Goal: Task Accomplishment & Management: Manage account settings

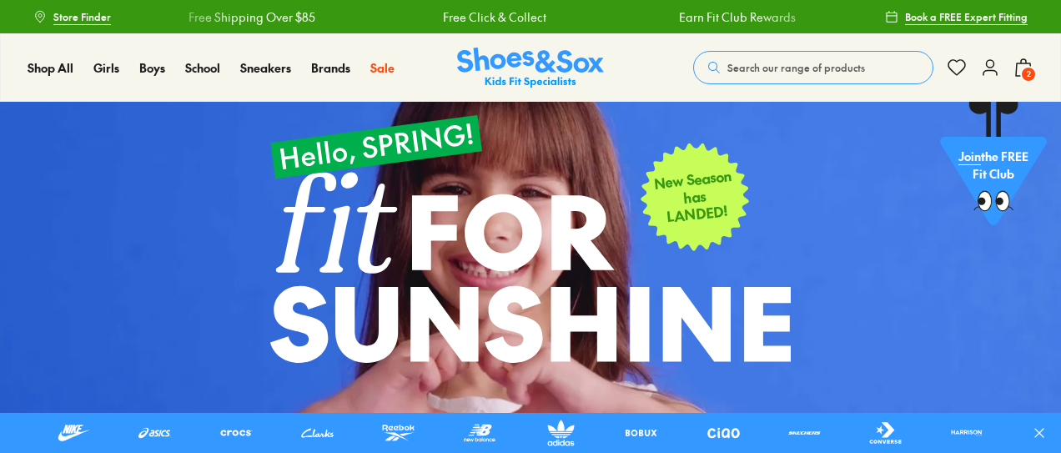
click at [999, 76] on icon at bounding box center [990, 68] width 20 height 20
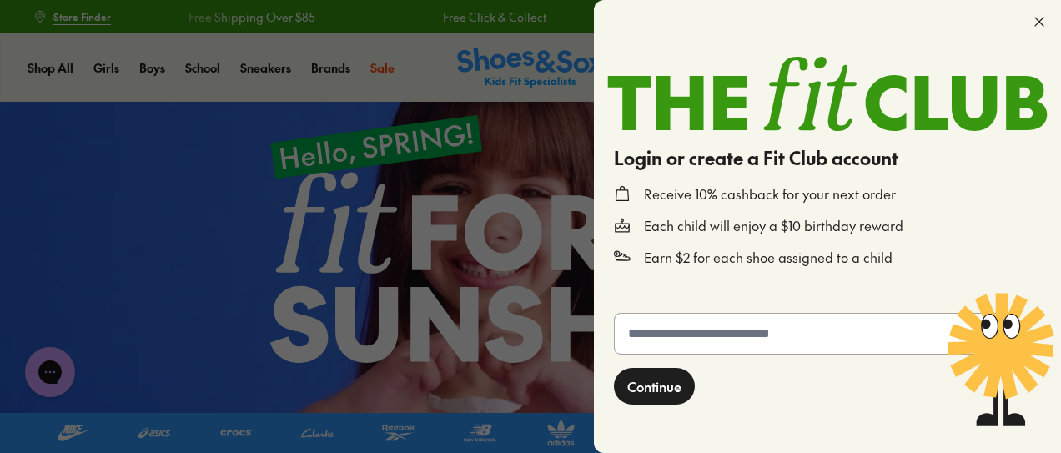
click at [762, 332] on input "text" at bounding box center [810, 334] width 390 height 40
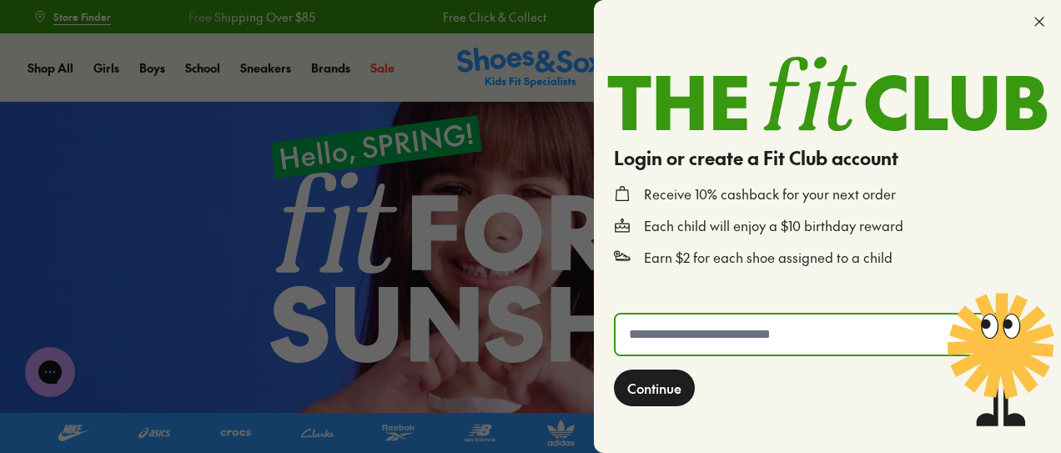
type input "**********"
click at [666, 388] on span "Continue" at bounding box center [655, 388] width 54 height 20
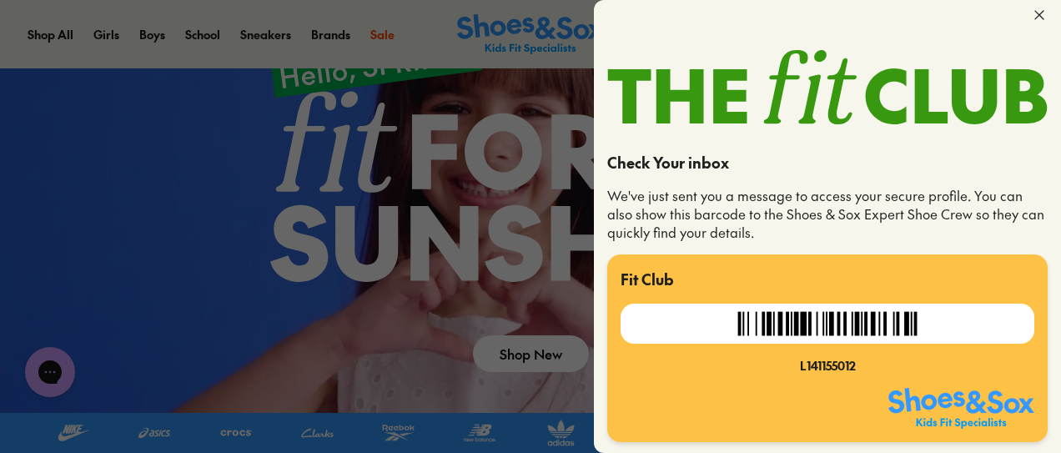
scroll to position [83, 0]
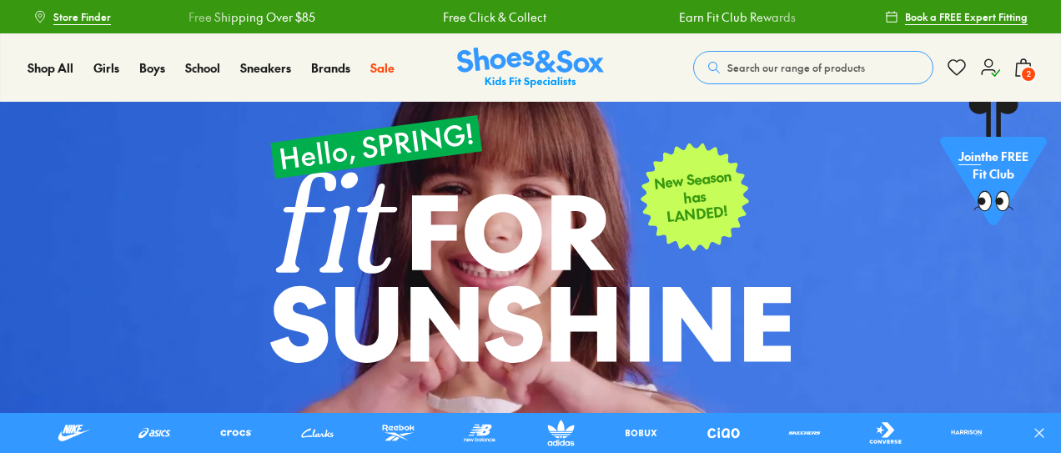
click at [989, 81] on div "Search our range of products Clear Close Popular Searches crocs asics nike bobu…" at bounding box center [863, 67] width 340 height 37
click at [985, 70] on use at bounding box center [991, 67] width 18 height 17
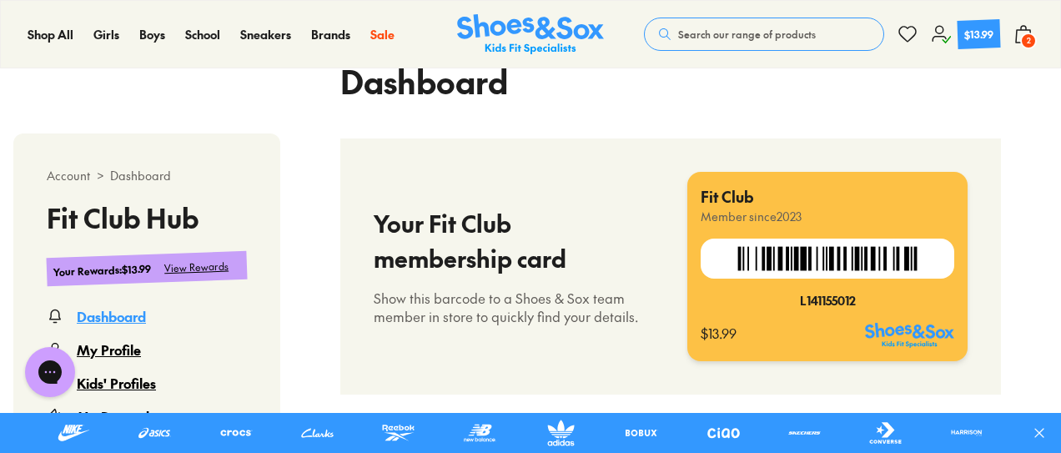
click at [123, 381] on div "Kids' Profiles" at bounding box center [116, 383] width 79 height 20
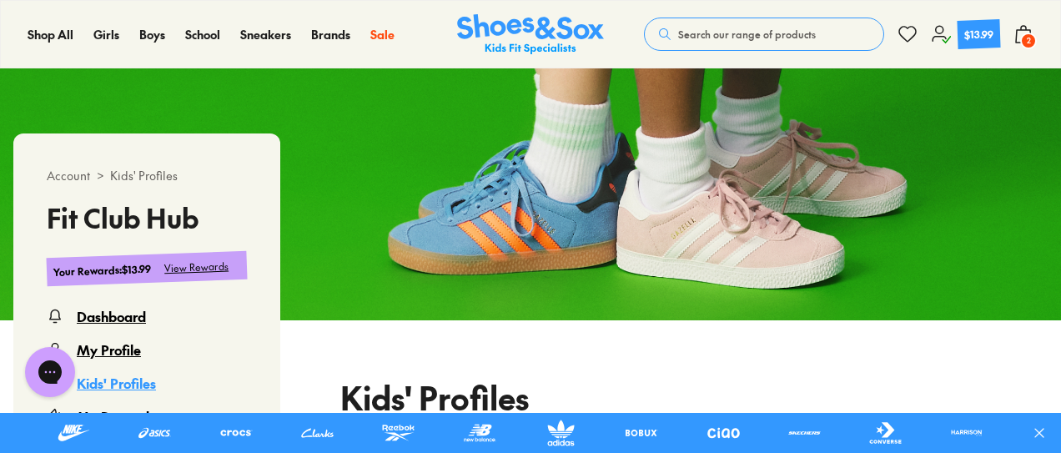
select select
click at [123, 381] on div "Kids' Profiles" at bounding box center [116, 383] width 79 height 20
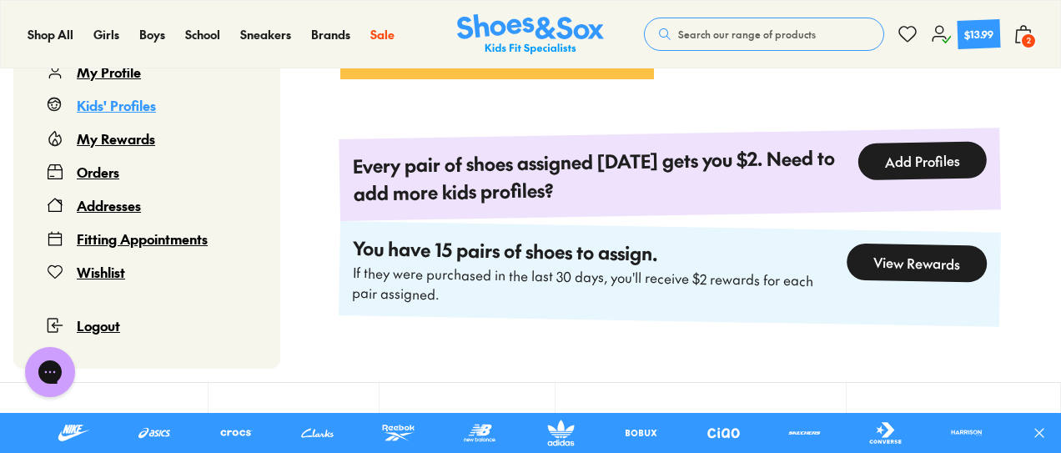
scroll to position [721, 0]
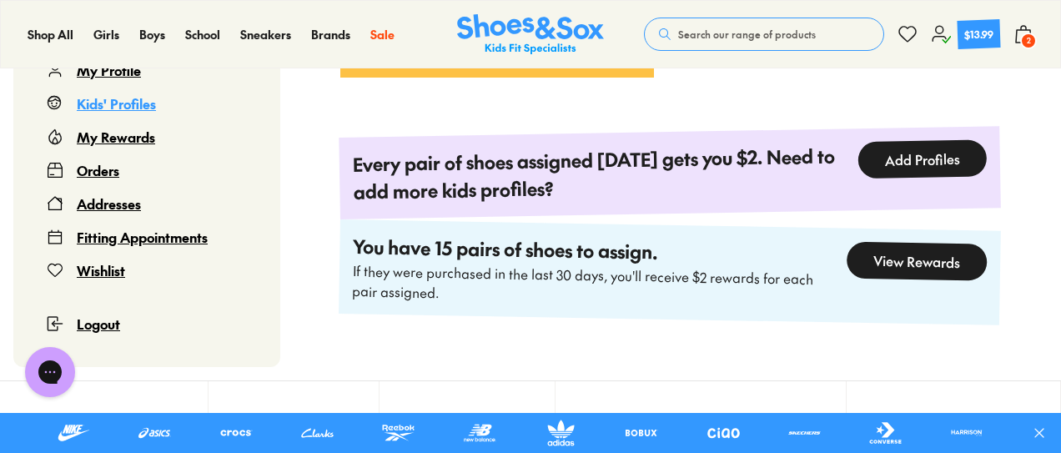
click at [912, 260] on div "View Rewards" at bounding box center [917, 261] width 141 height 39
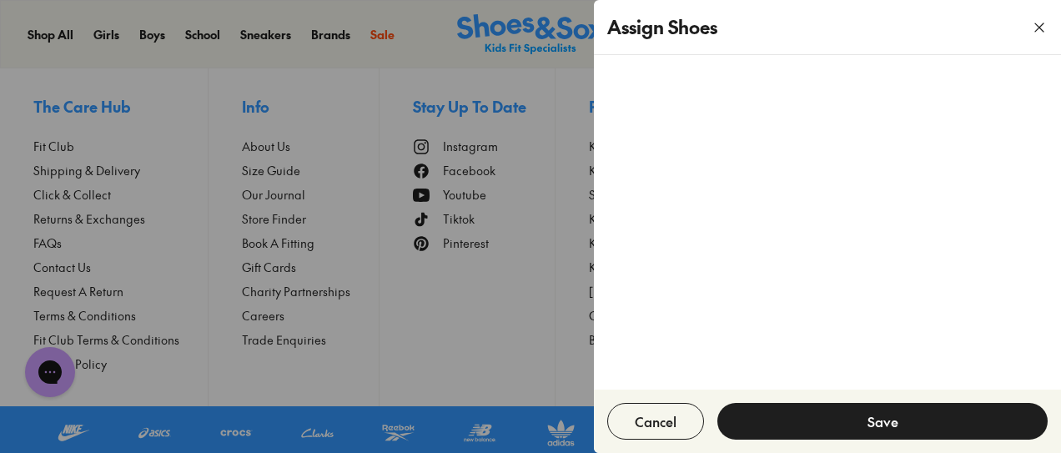
scroll to position [1050, 0]
click at [1047, 21] on icon "button" at bounding box center [1039, 27] width 17 height 17
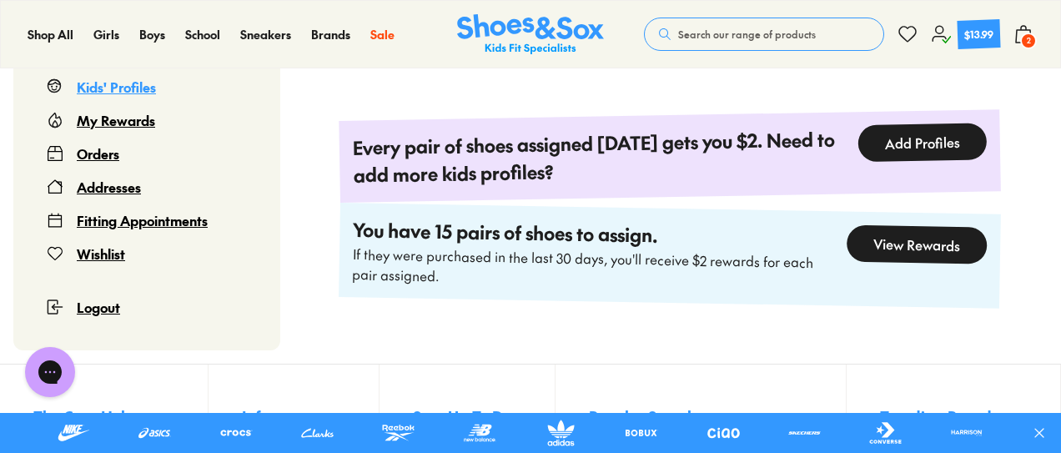
scroll to position [714, 0]
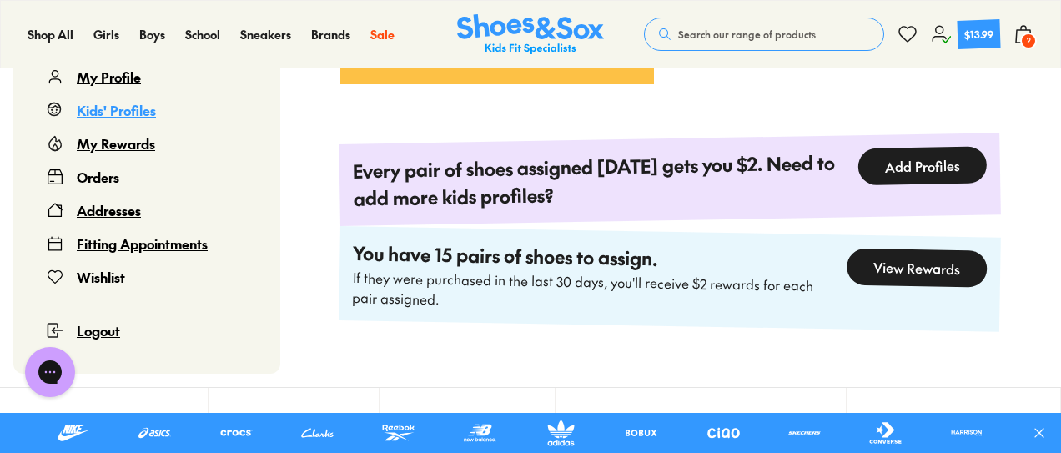
click at [902, 265] on div "View Rewards" at bounding box center [917, 268] width 141 height 39
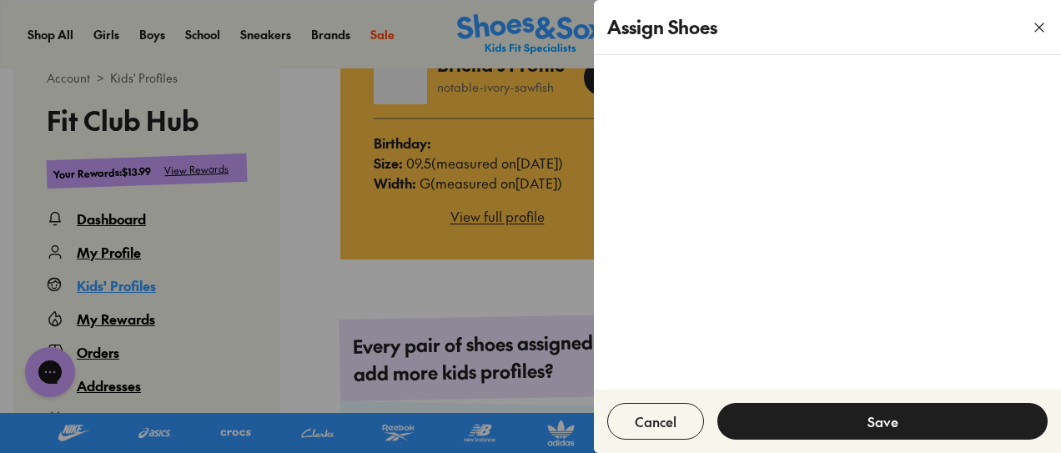
scroll to position [536, 0]
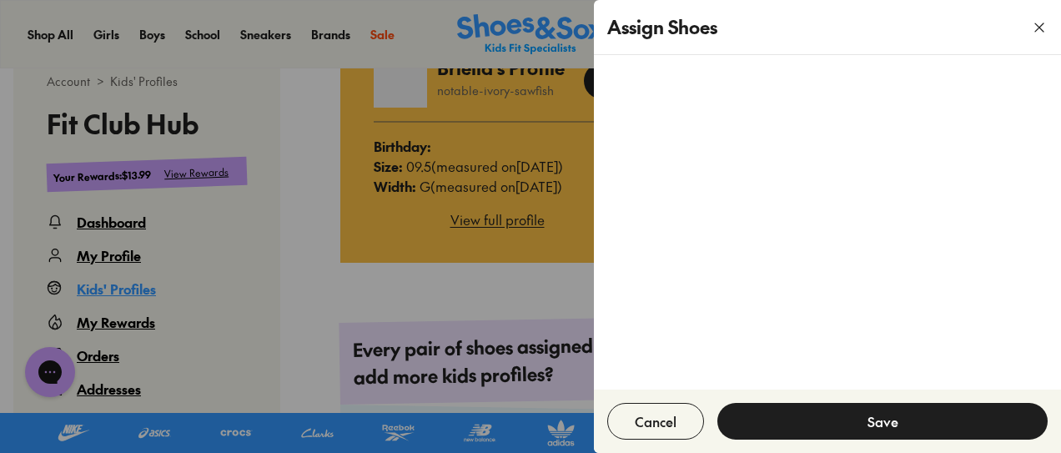
click at [1031, 31] on button "button" at bounding box center [1039, 27] width 43 height 43
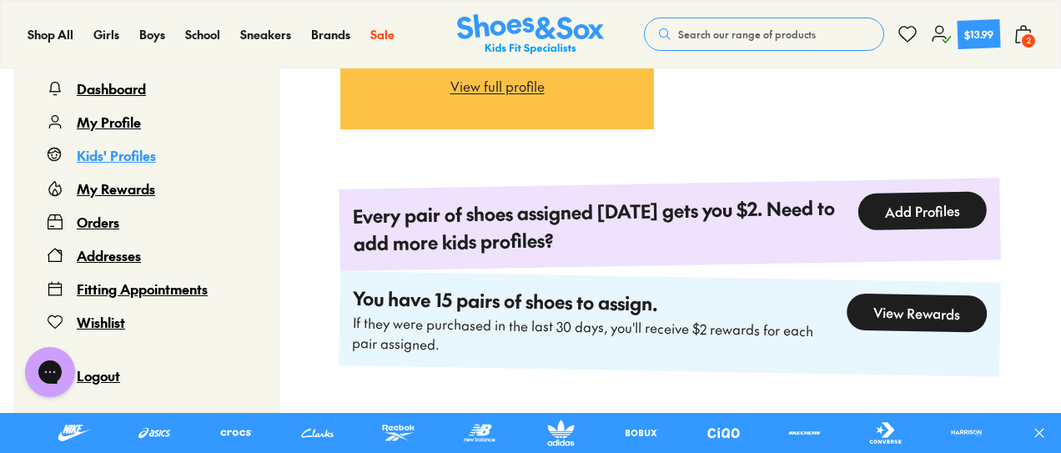
scroll to position [671, 0]
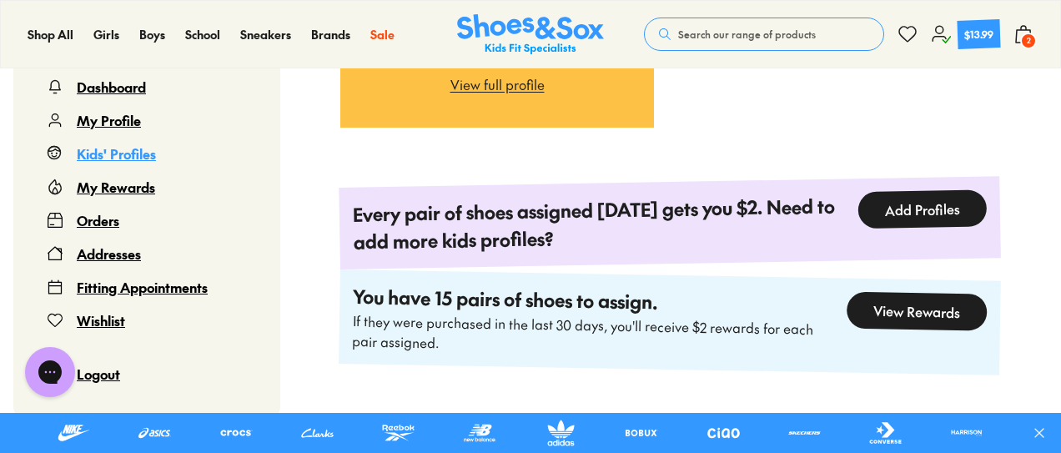
click at [1036, 31] on div "Shop All Shop All Shop All 20% Off School New Arrivals Online Only Best Sellers…" at bounding box center [530, 34] width 1061 height 68
click at [1033, 32] on icon at bounding box center [1024, 34] width 20 height 20
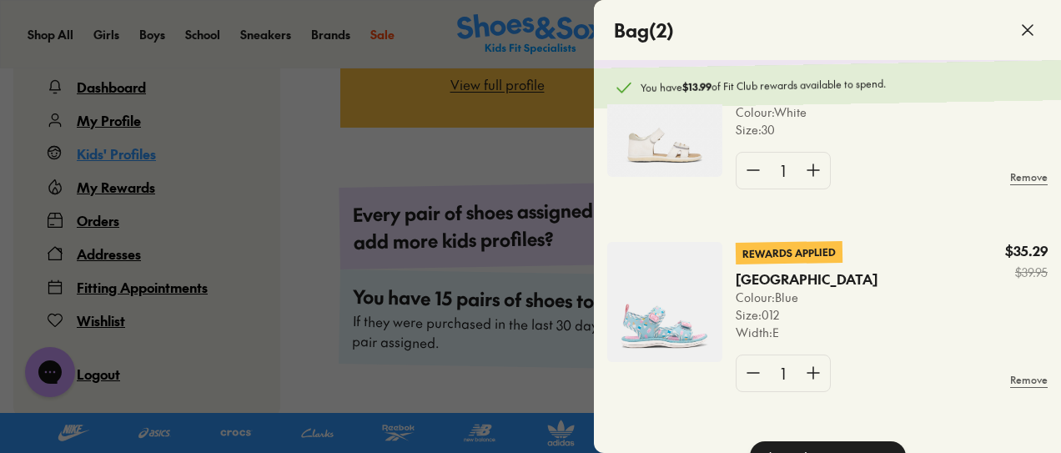
scroll to position [83, 0]
click at [348, 134] on div at bounding box center [530, 226] width 1061 height 453
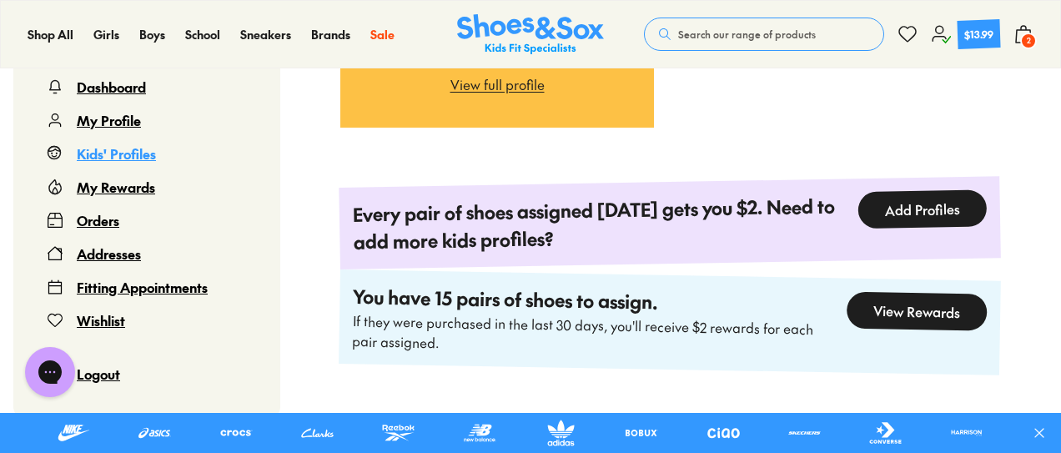
click at [1026, 44] on span "2" at bounding box center [1029, 41] width 17 height 17
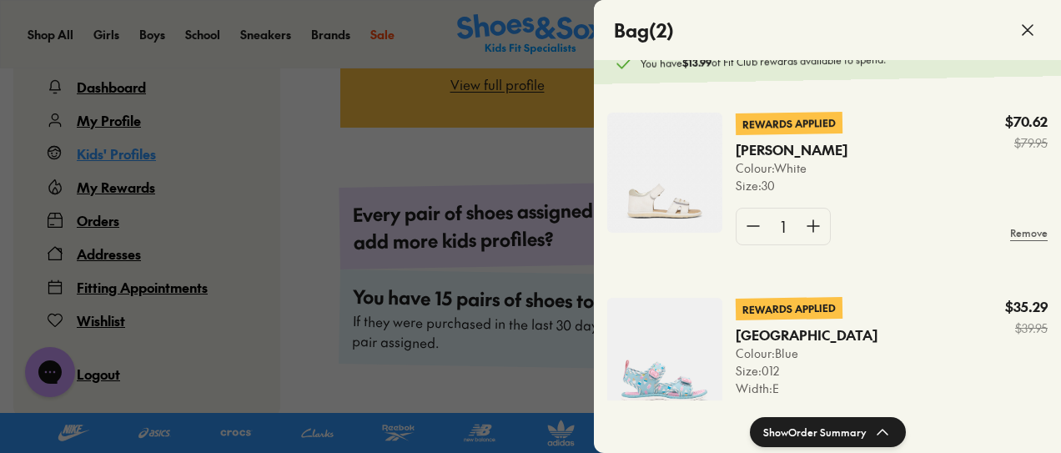
scroll to position [0, 0]
click at [661, 179] on img at bounding box center [664, 173] width 115 height 120
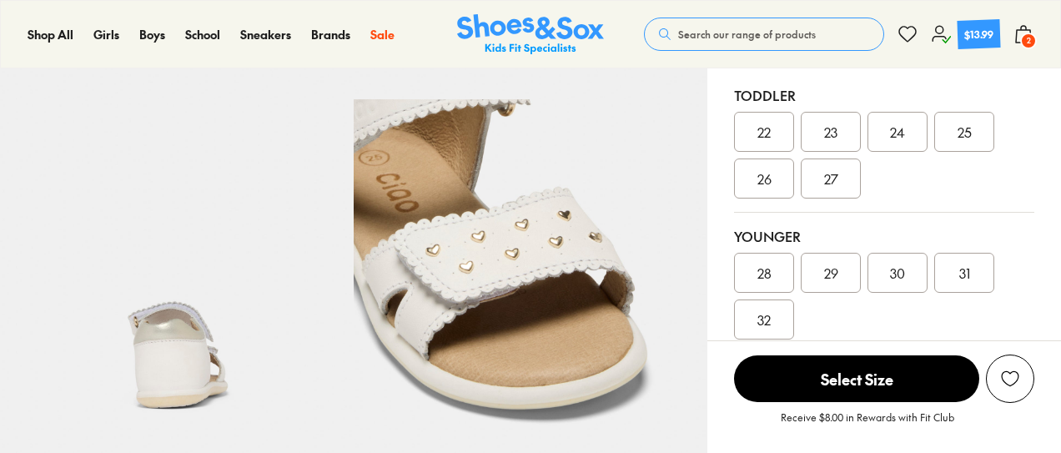
select select "*"
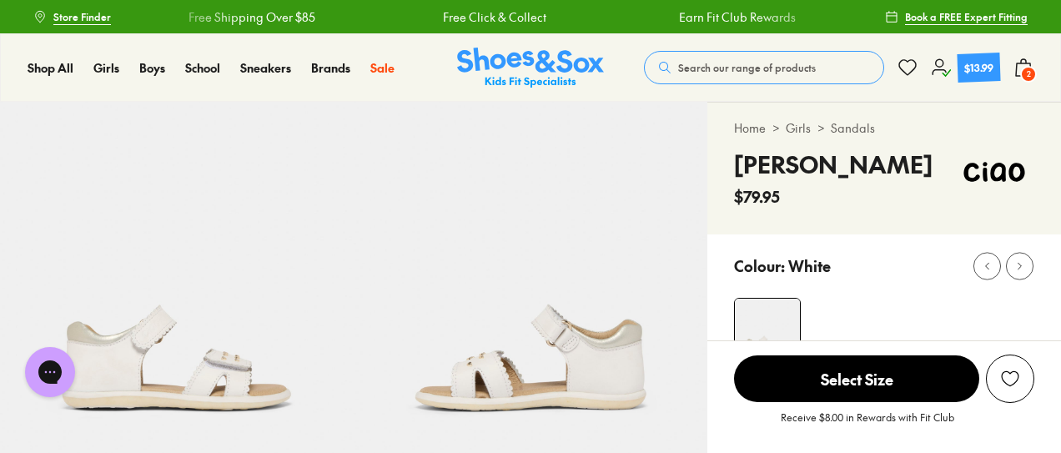
click at [1026, 68] on span "2" at bounding box center [1029, 74] width 17 height 17
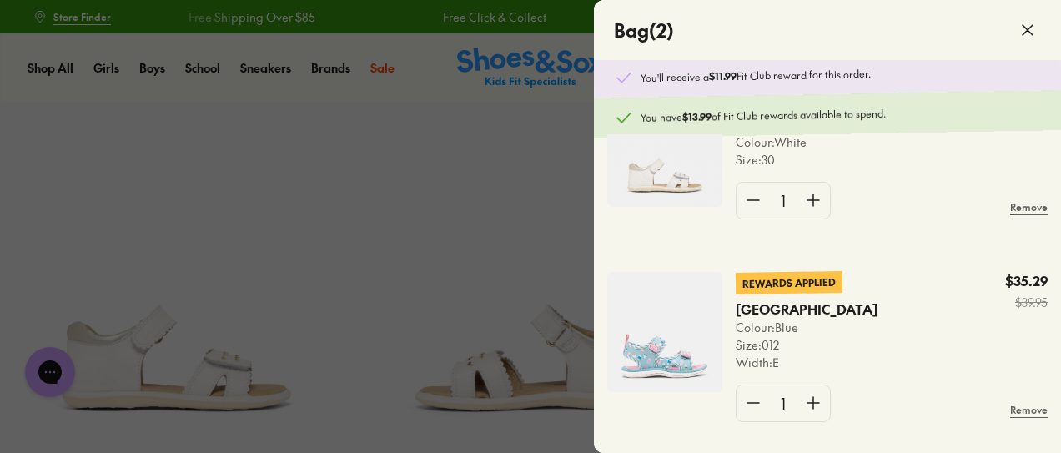
scroll to position [53, 0]
click at [667, 320] on img at bounding box center [664, 331] width 115 height 120
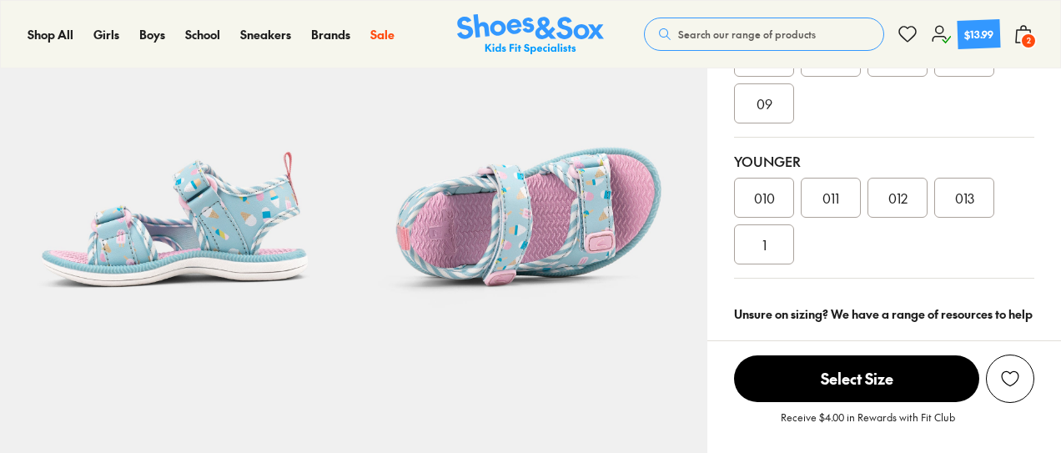
select select "*"
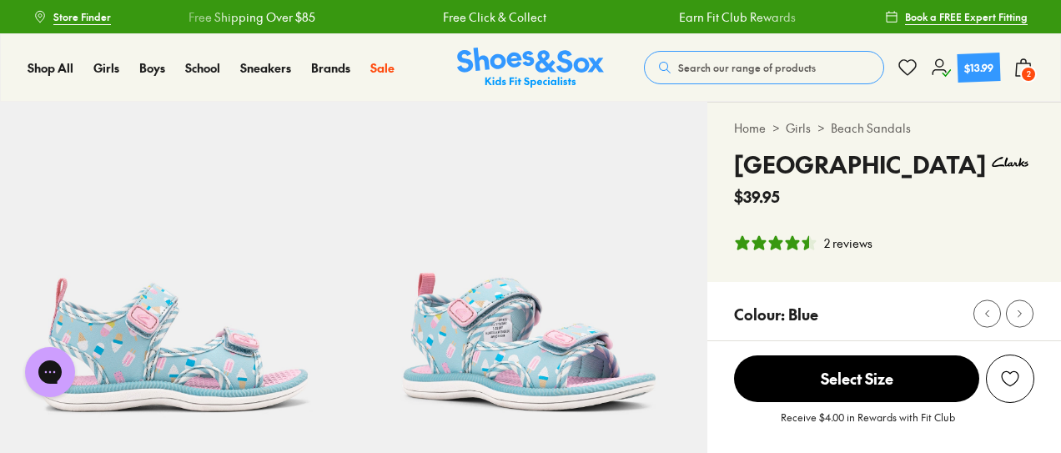
click at [1028, 68] on span "2" at bounding box center [1029, 74] width 17 height 17
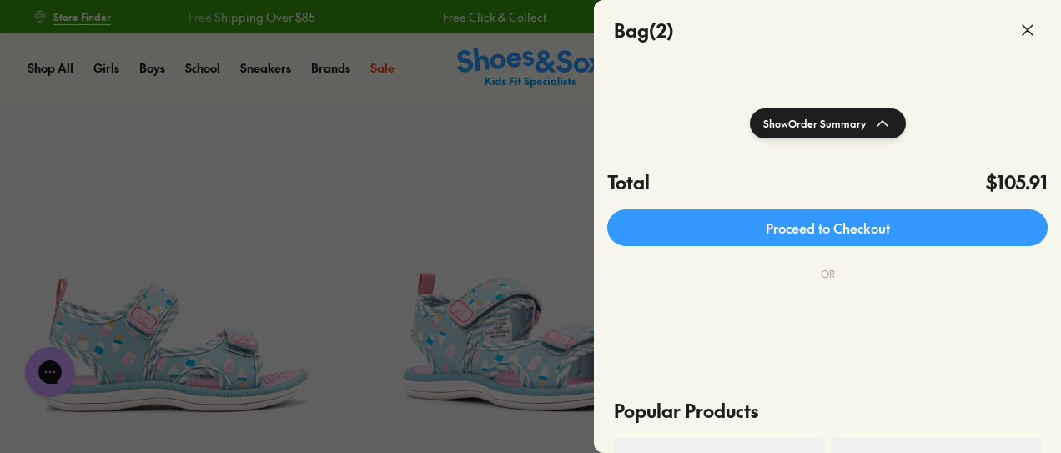
scroll to position [433, 0]
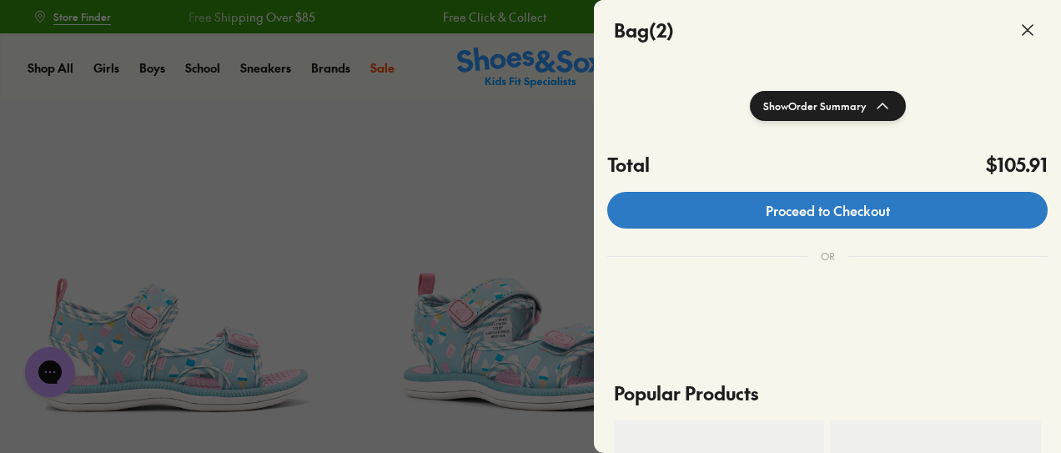
click at [839, 216] on link "Proceed to Checkout" at bounding box center [827, 210] width 441 height 37
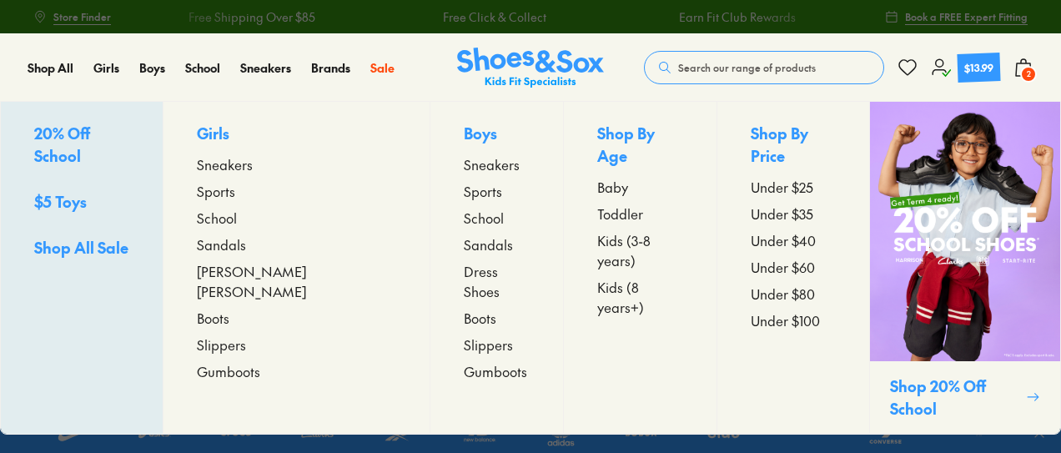
click at [597, 230] on span "Kids (3-8 years)" at bounding box center [640, 250] width 86 height 40
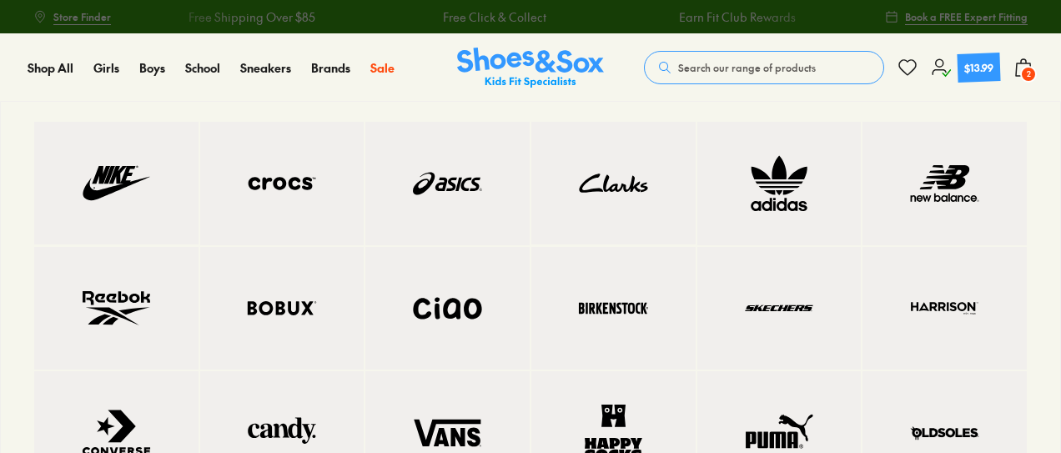
click at [306, 184] on img at bounding box center [283, 183] width 98 height 57
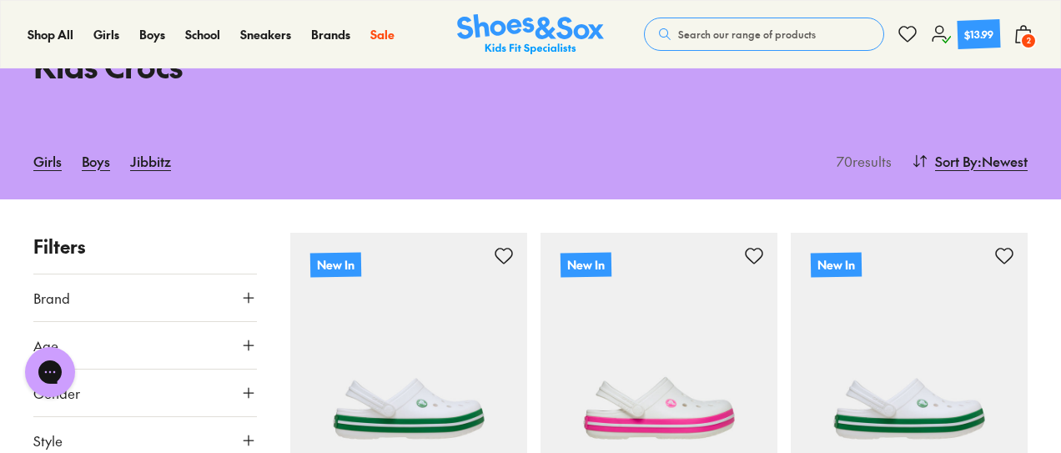
scroll to position [88, 0]
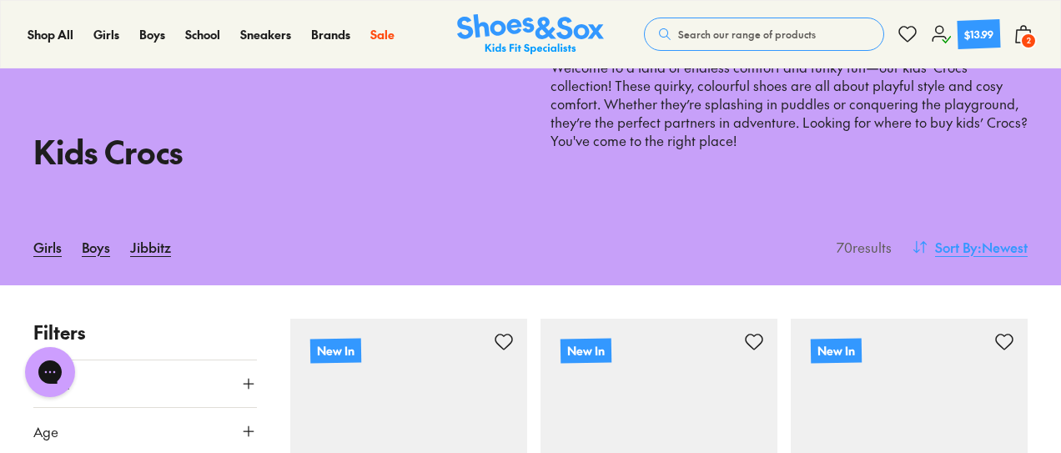
click at [992, 243] on span ": Newest" at bounding box center [1003, 247] width 50 height 20
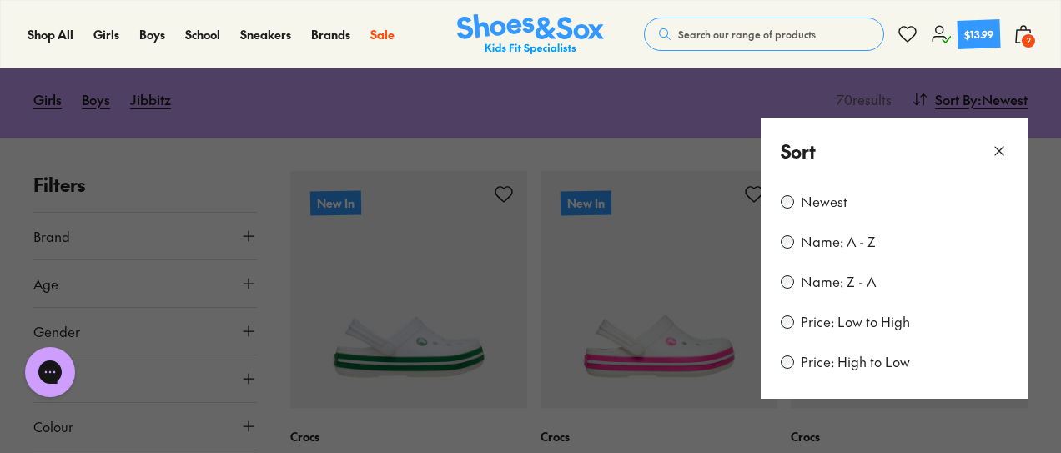
scroll to position [236, 0]
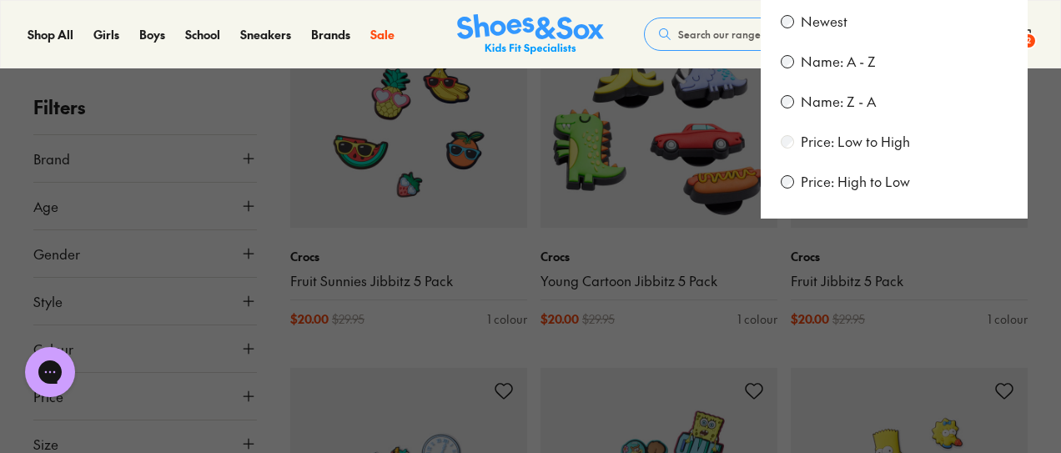
scroll to position [421, 0]
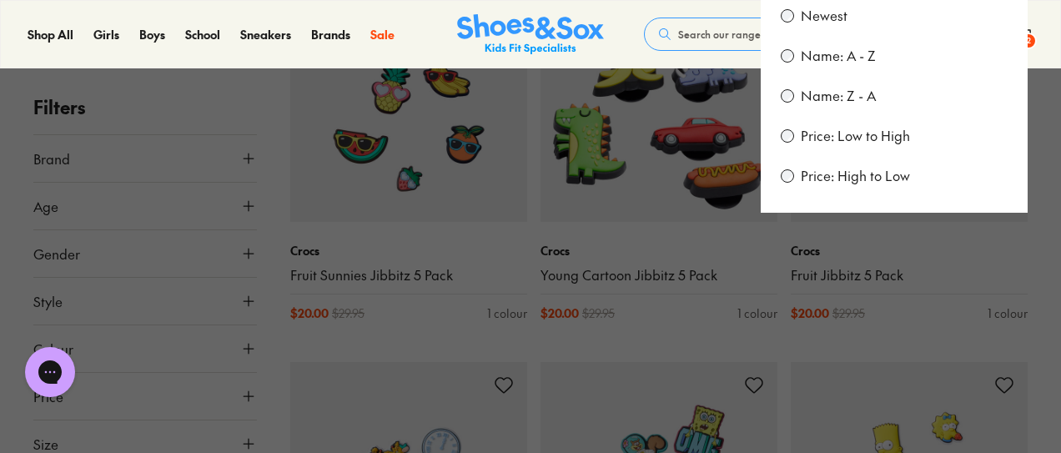
click at [267, 331] on button at bounding box center [530, 226] width 1061 height 453
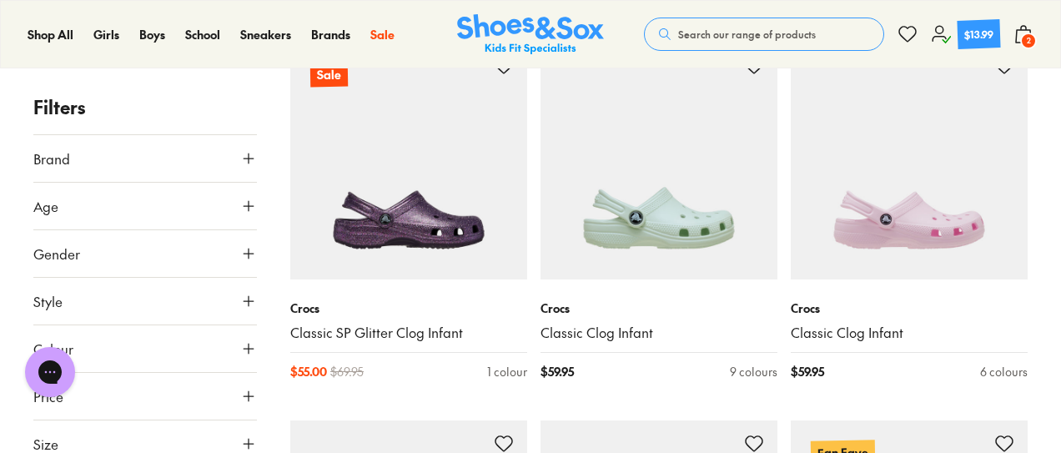
scroll to position [3020, 0]
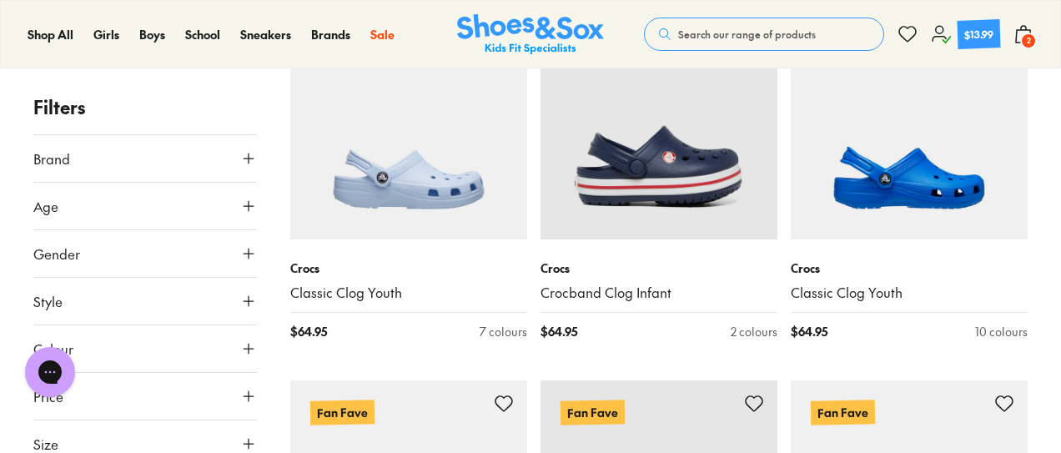
scroll to position [6031, 0]
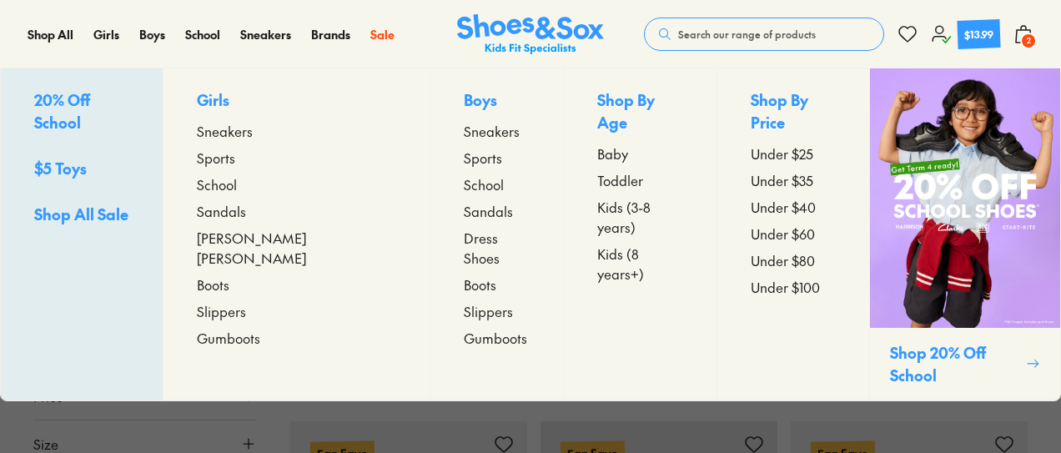
click at [597, 197] on span "Kids (3-8 years)" at bounding box center [640, 217] width 86 height 40
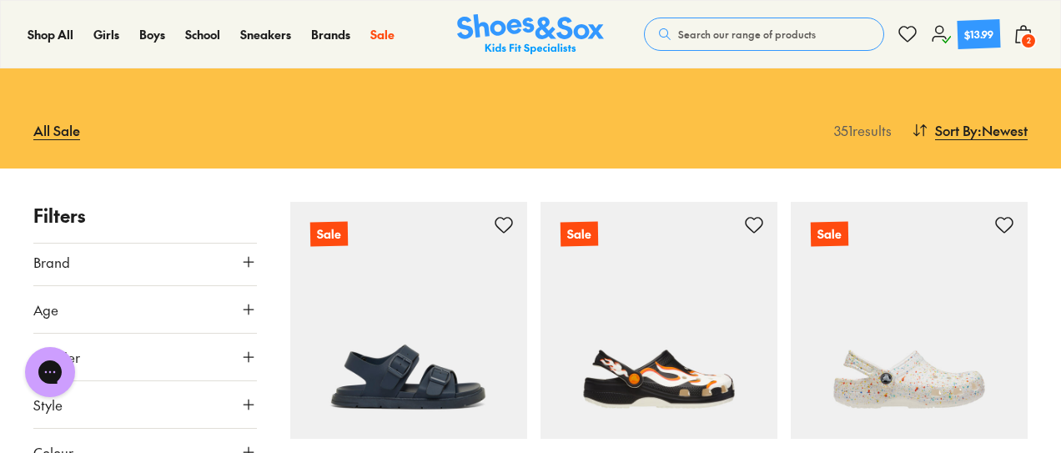
click at [220, 286] on button "Age" at bounding box center [145, 309] width 224 height 47
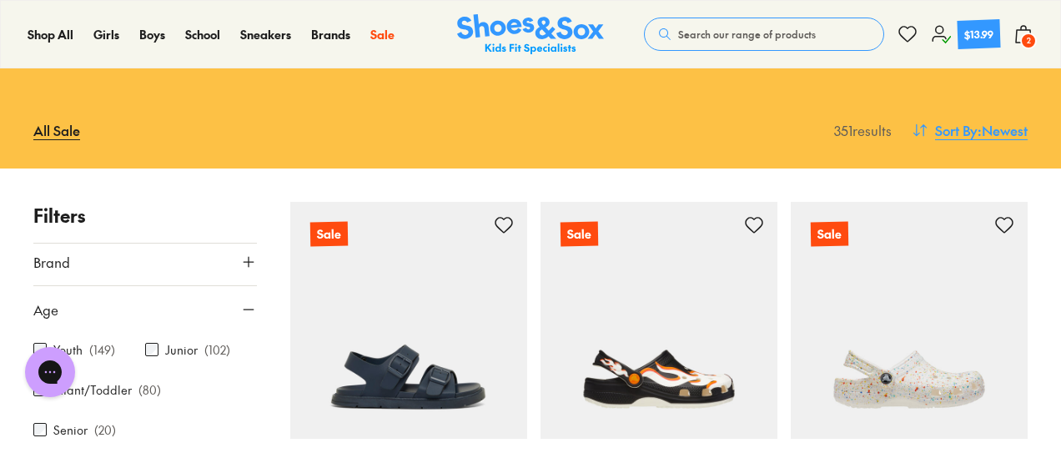
click at [999, 120] on span ": Newest" at bounding box center [1003, 130] width 50 height 20
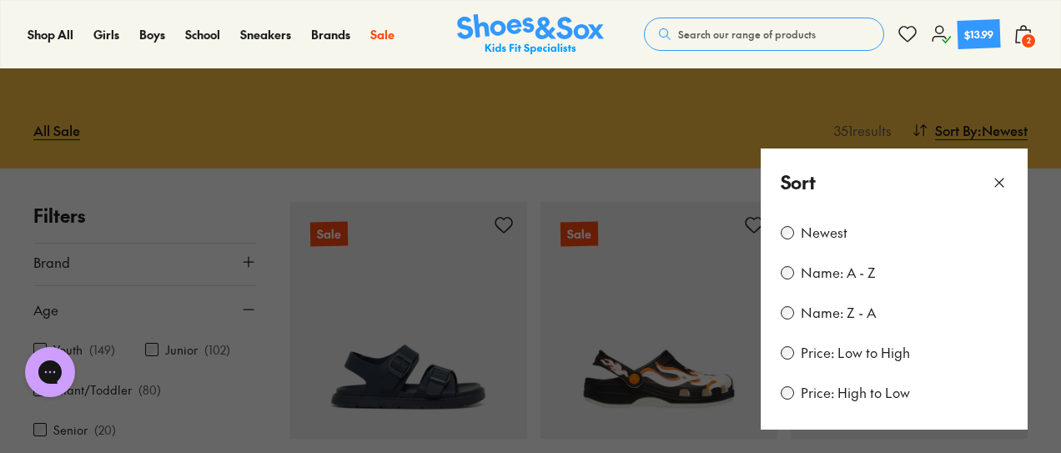
click at [875, 344] on label "Price: Low to High" at bounding box center [855, 353] width 109 height 18
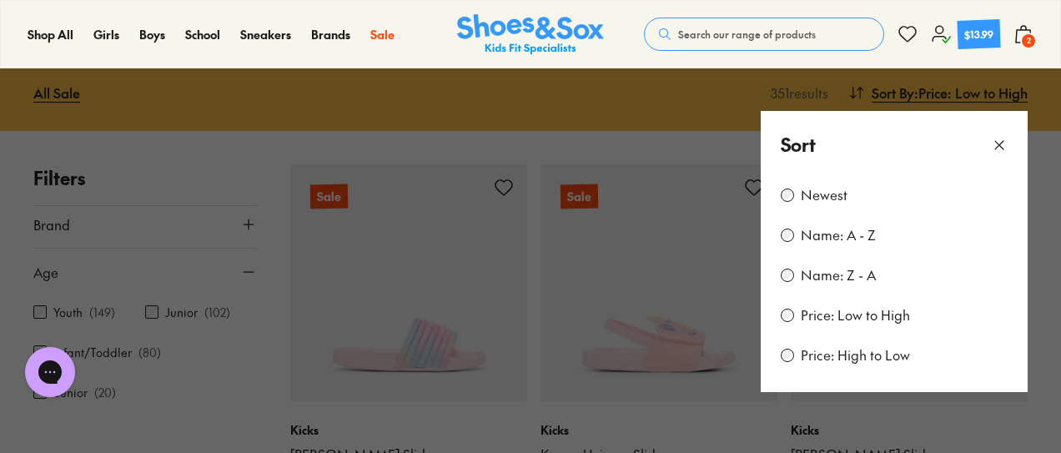
click at [259, 120] on button at bounding box center [530, 226] width 1061 height 453
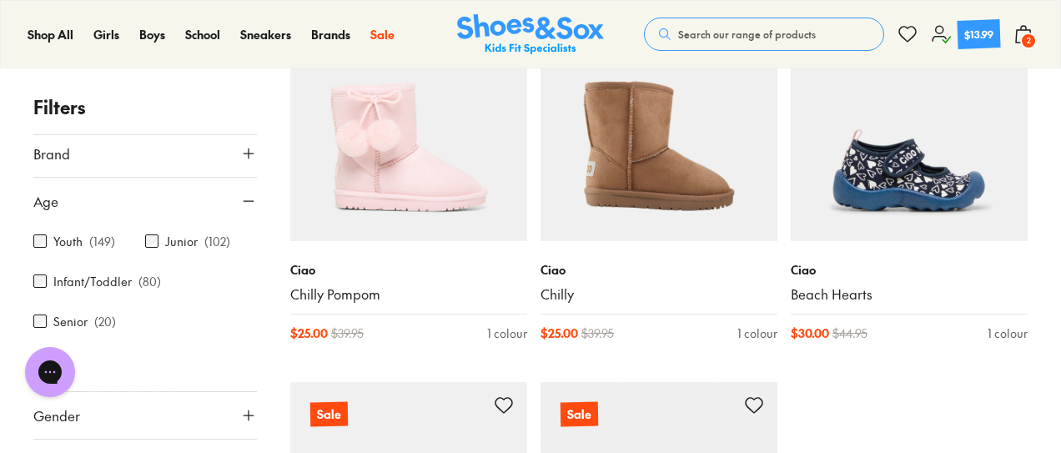
scroll to position [3783, 0]
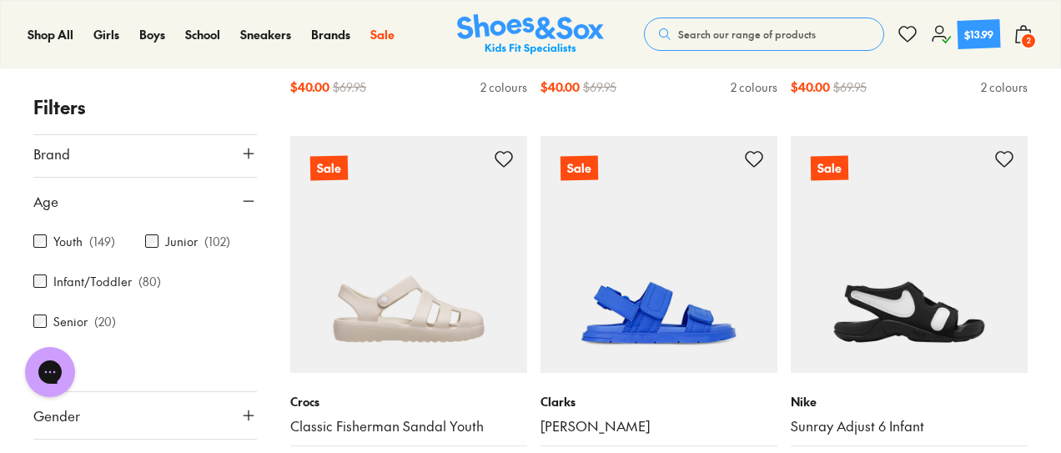
scroll to position [6676, 0]
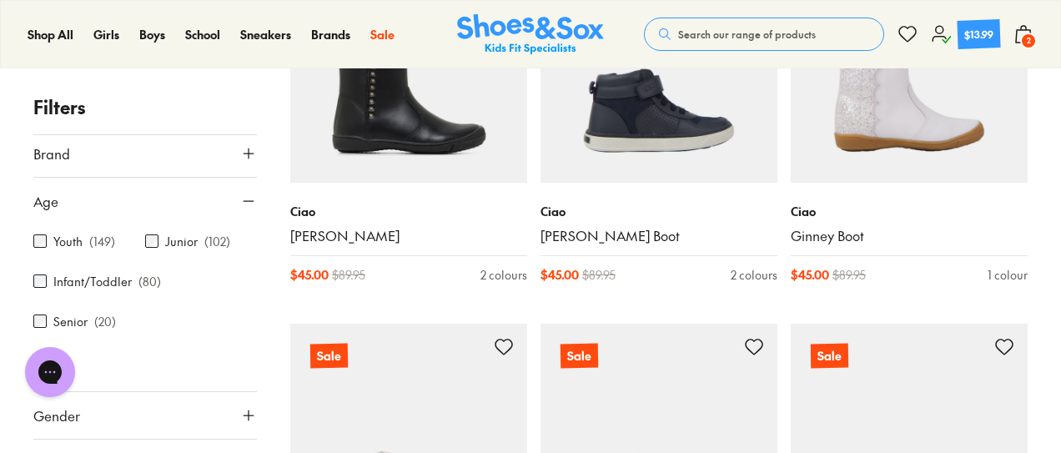
scroll to position [10267, 0]
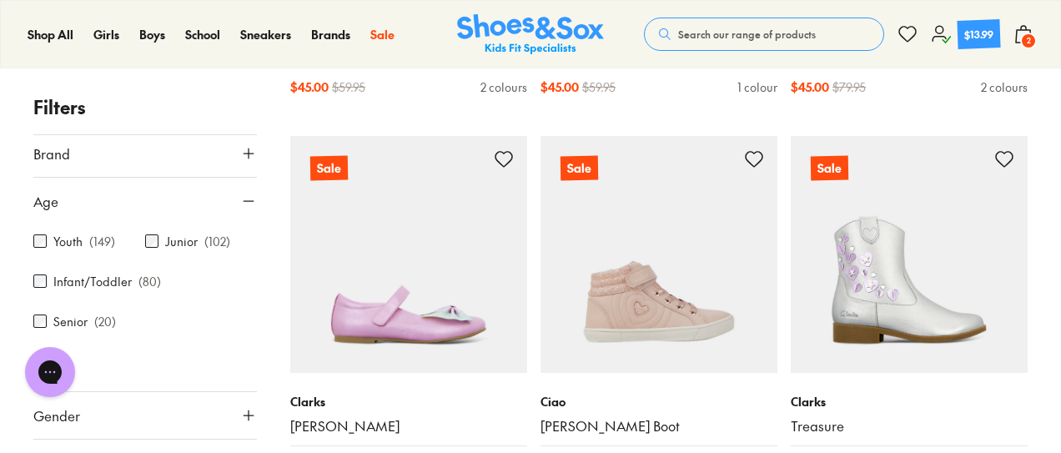
scroll to position [11377, 0]
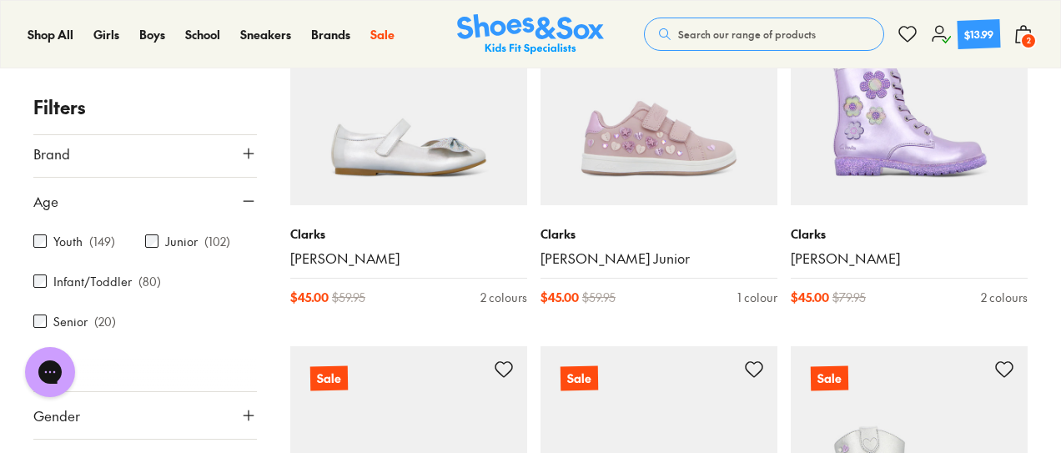
click at [1025, 40] on span "2" at bounding box center [1029, 41] width 17 height 17
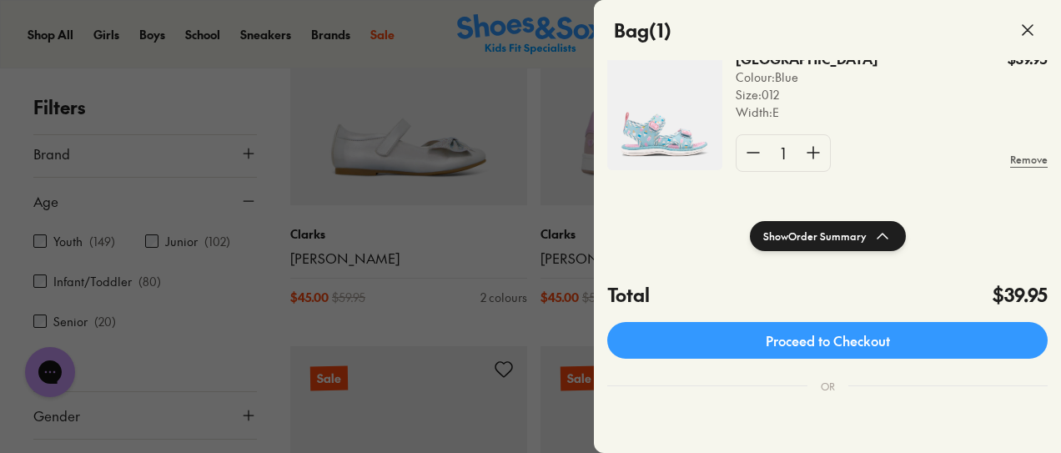
scroll to position [176, 0]
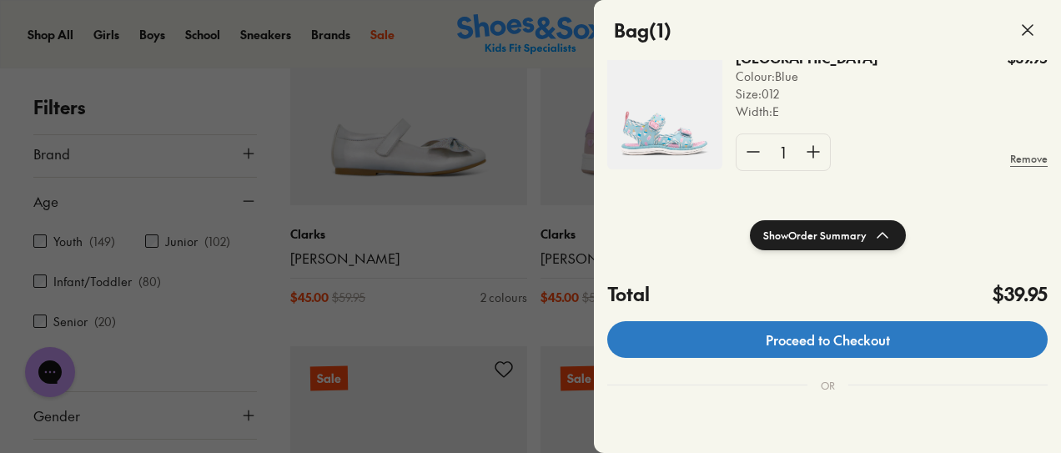
click at [714, 328] on link "Proceed to Checkout" at bounding box center [827, 339] width 441 height 37
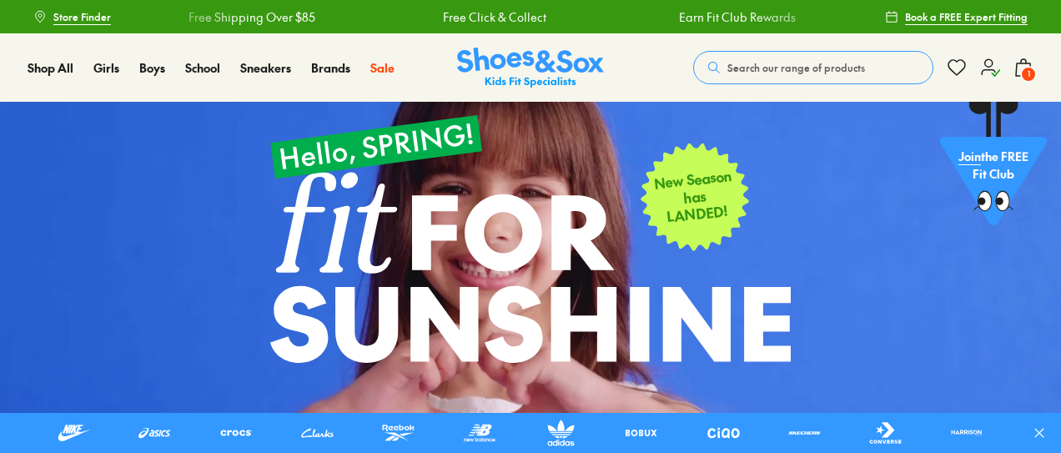
click at [750, 74] on span "Search our range of products" at bounding box center [797, 67] width 138 height 15
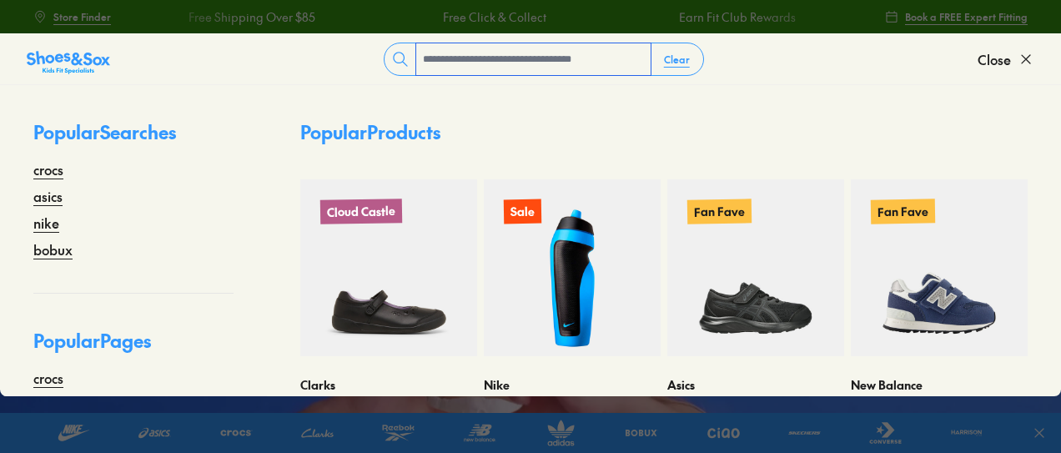
click at [483, 70] on input "text" at bounding box center [533, 59] width 234 height 32
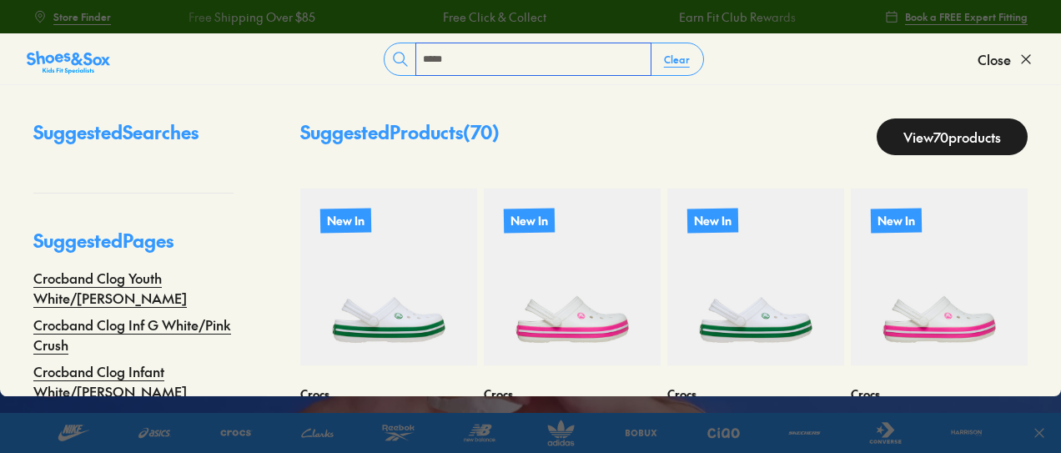
type input "*****"
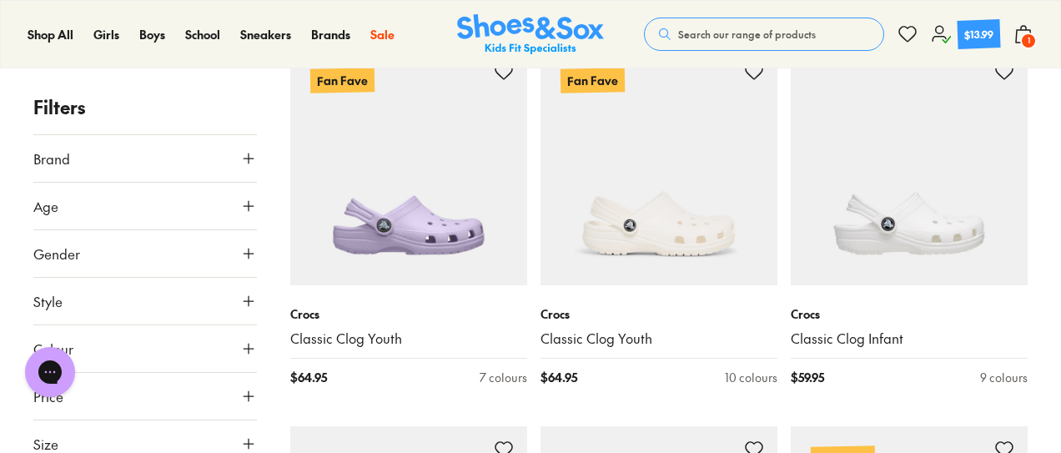
scroll to position [4357, 0]
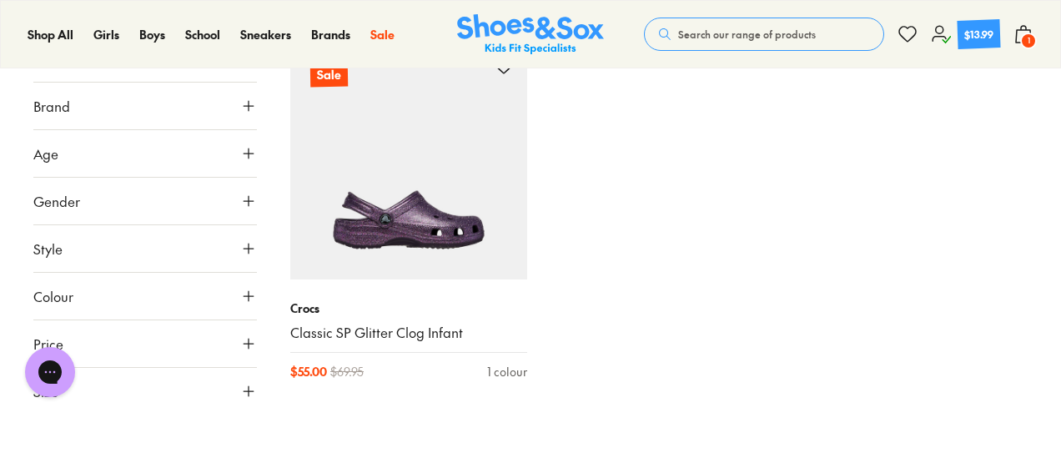
scroll to position [8896, 0]
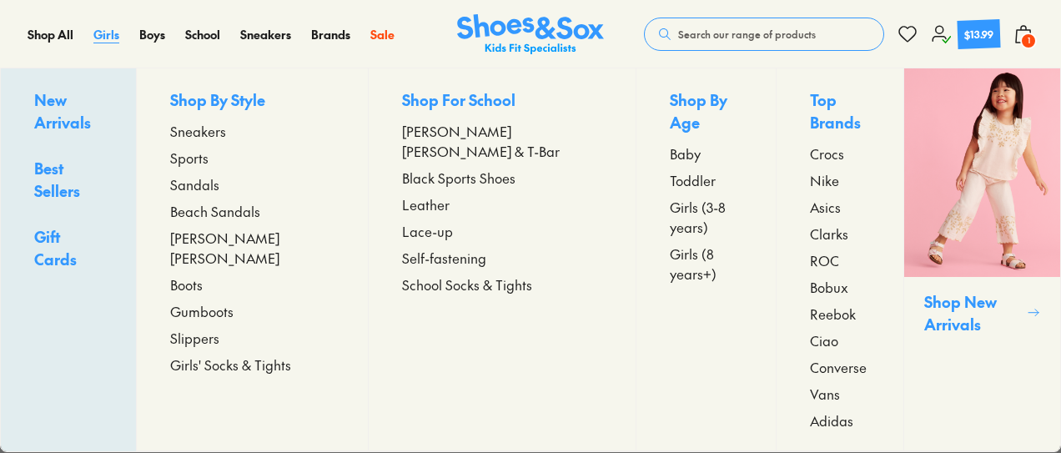
click at [105, 37] on span "Girls" at bounding box center [106, 34] width 26 height 17
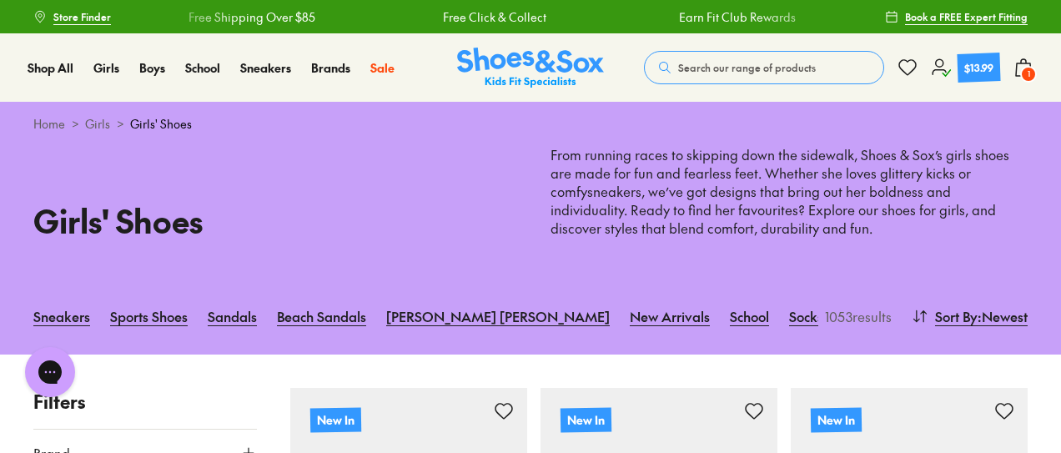
click at [711, 54] on button "Search our range of products" at bounding box center [764, 67] width 240 height 33
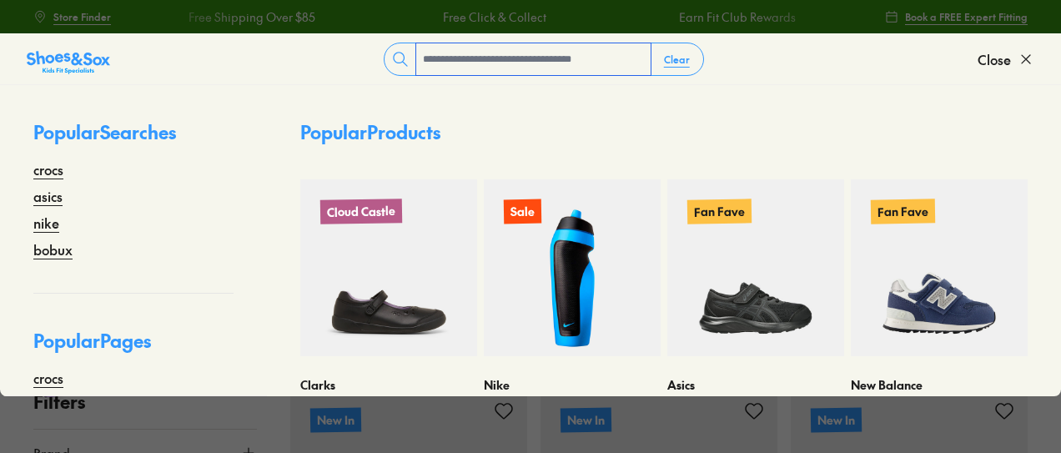
click at [518, 49] on input "text" at bounding box center [533, 59] width 234 height 32
type input "*******"
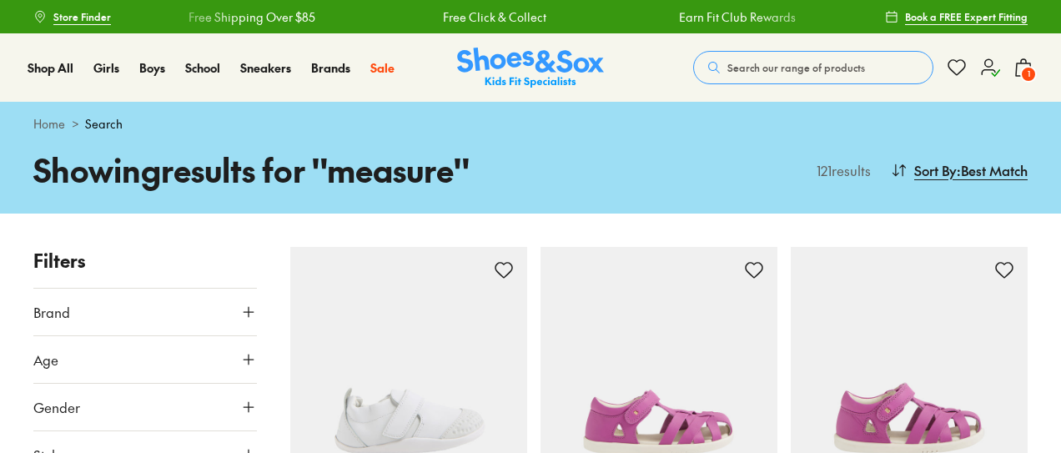
click at [758, 64] on span "Search our range of products" at bounding box center [797, 67] width 138 height 15
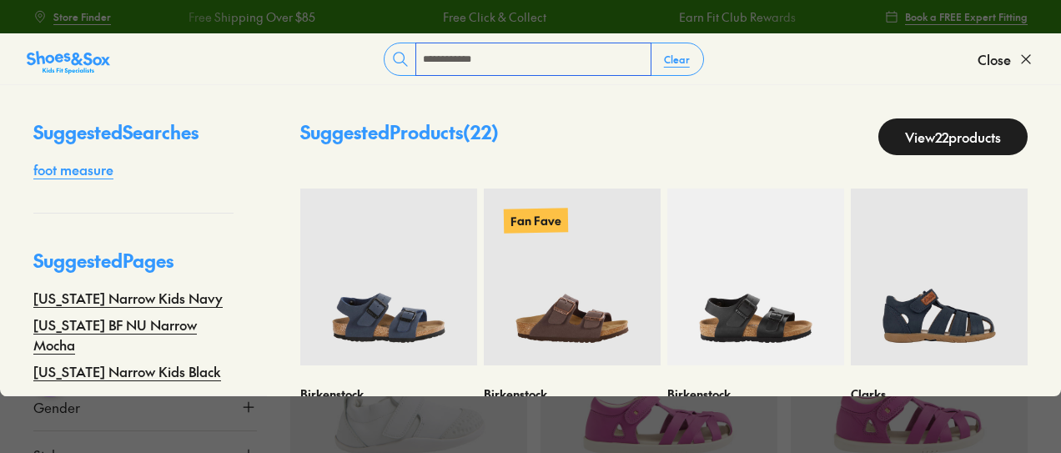
type input "**********"
click at [90, 172] on link "foot measure" at bounding box center [73, 169] width 80 height 20
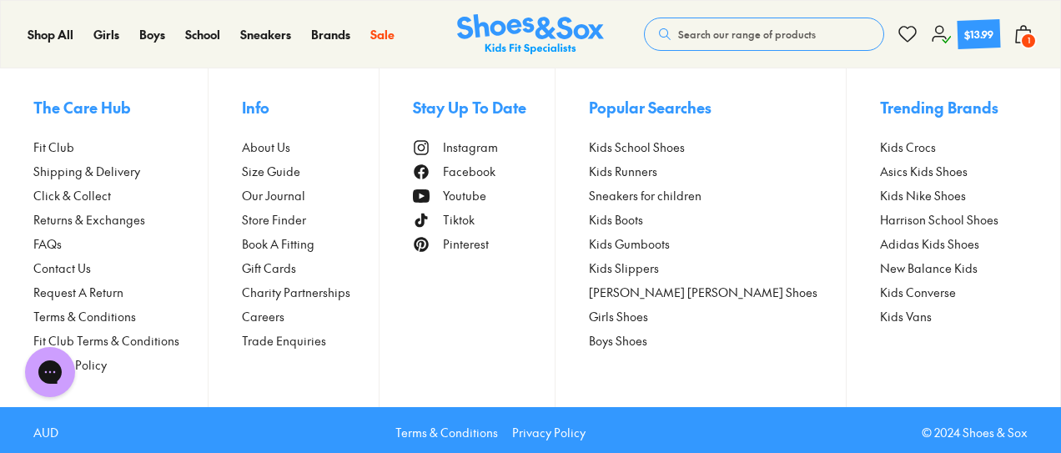
scroll to position [3321, 0]
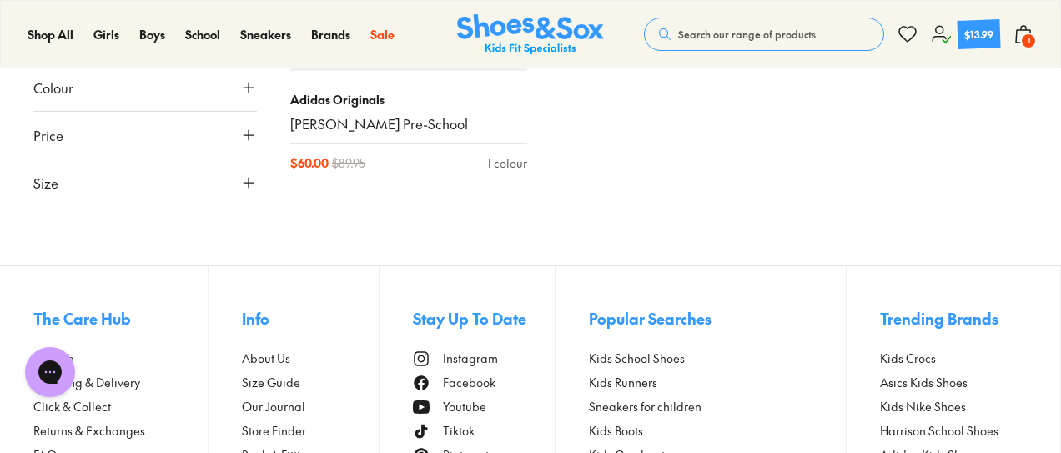
type input "**"
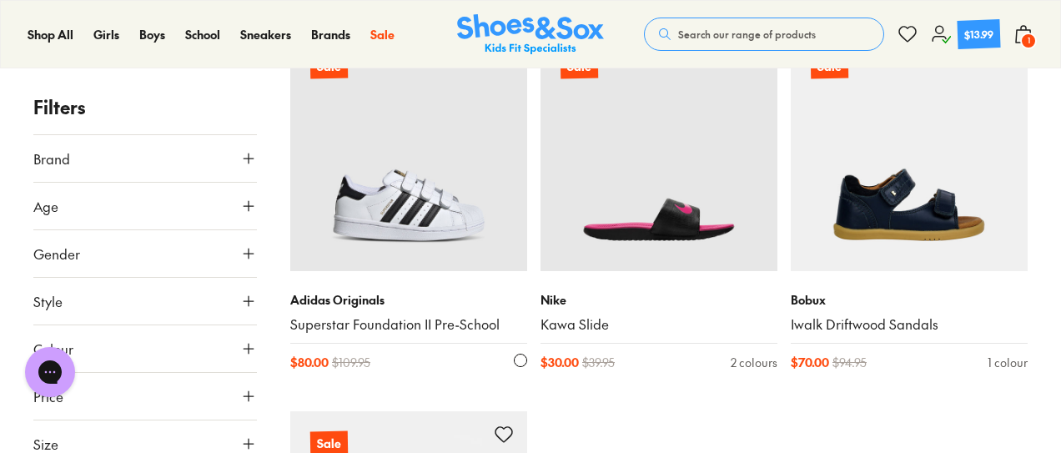
scroll to position [2414, 0]
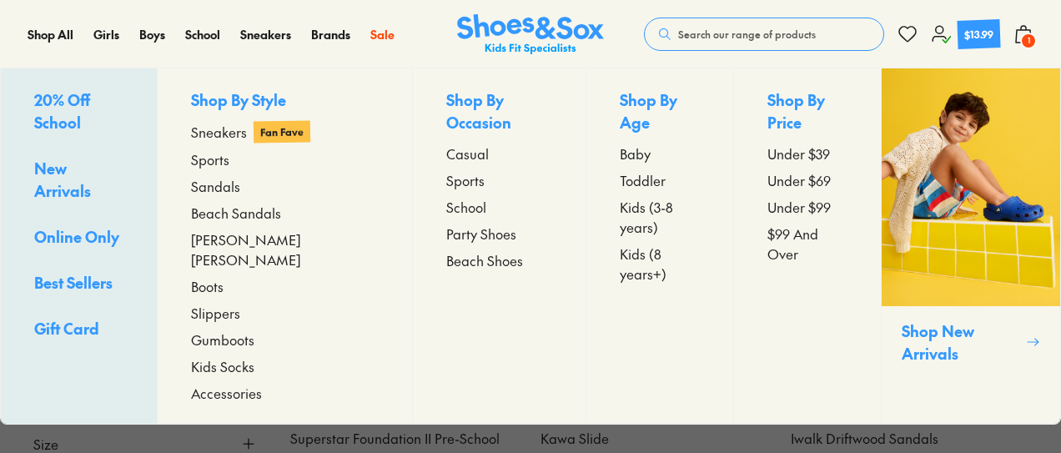
click at [240, 383] on span "Accessories" at bounding box center [226, 393] width 71 height 20
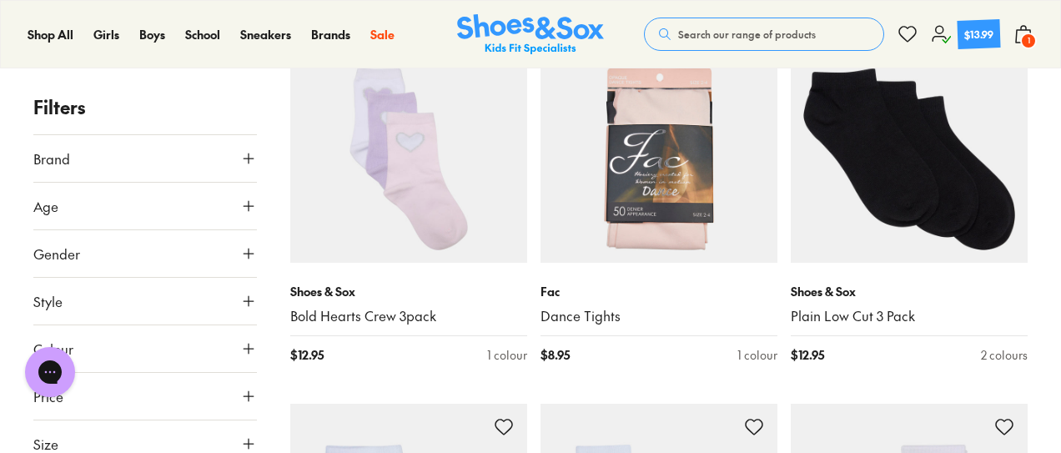
scroll to position [3336, 0]
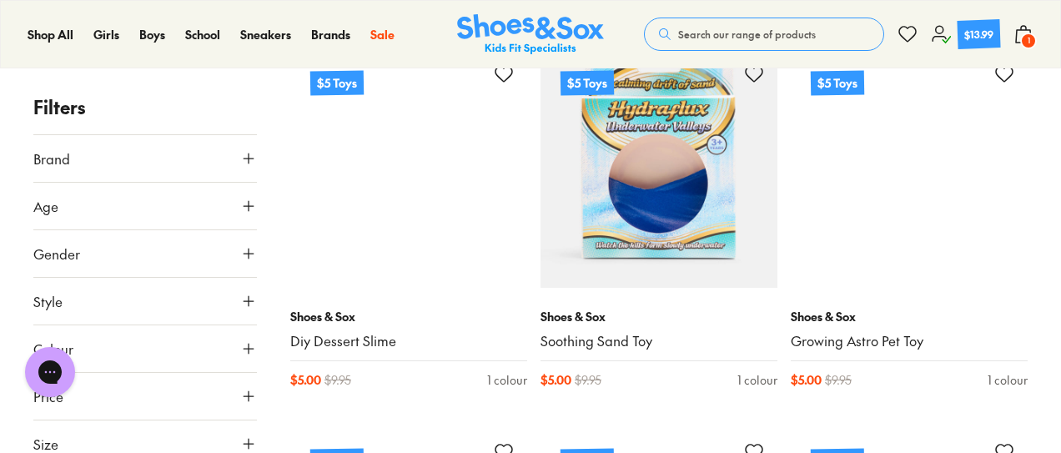
scroll to position [7090, 0]
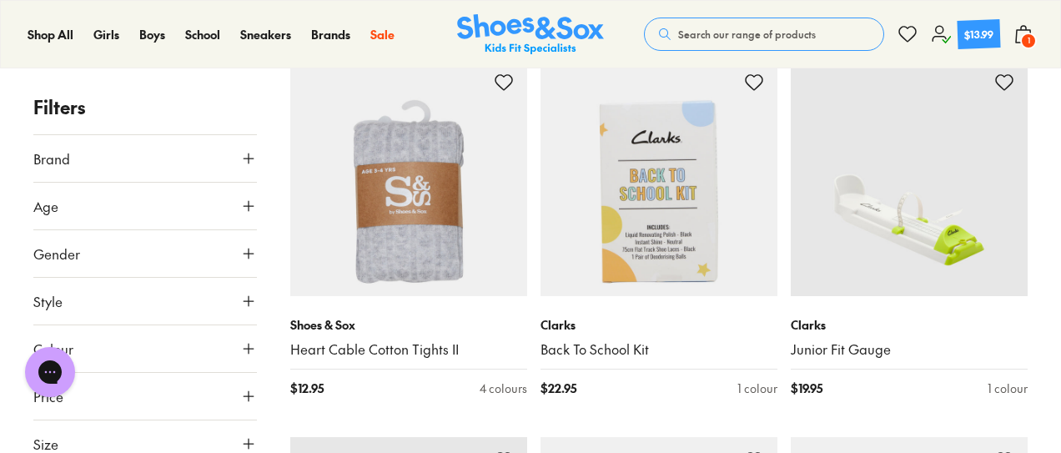
scroll to position [8971, 0]
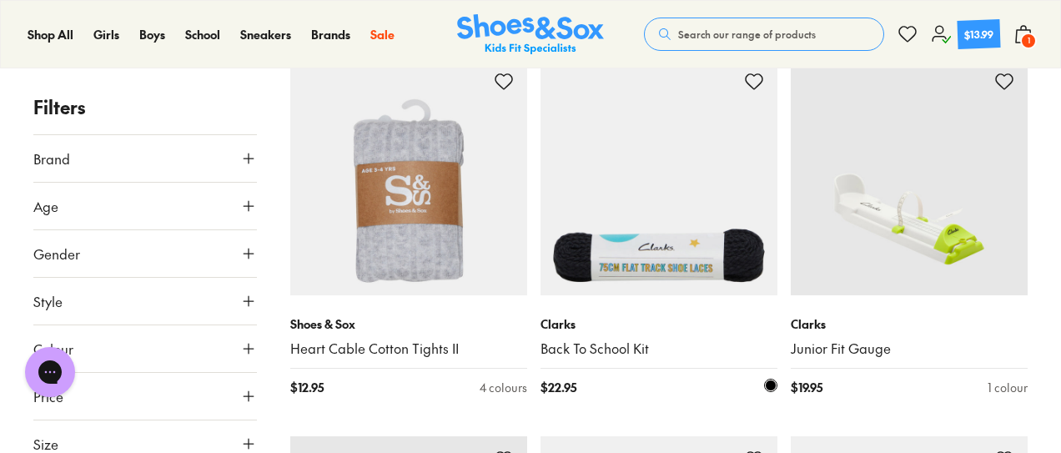
click at [659, 218] on img at bounding box center [659, 176] width 237 height 237
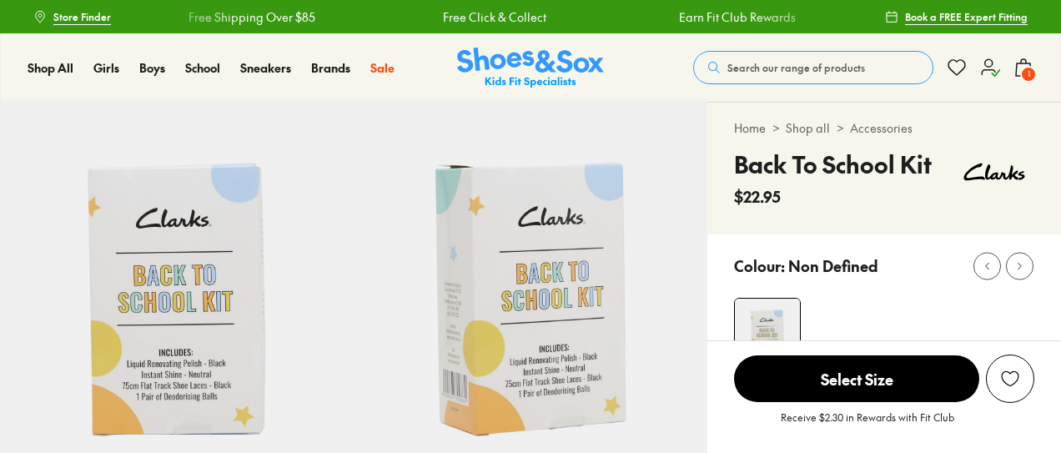
select select "*"
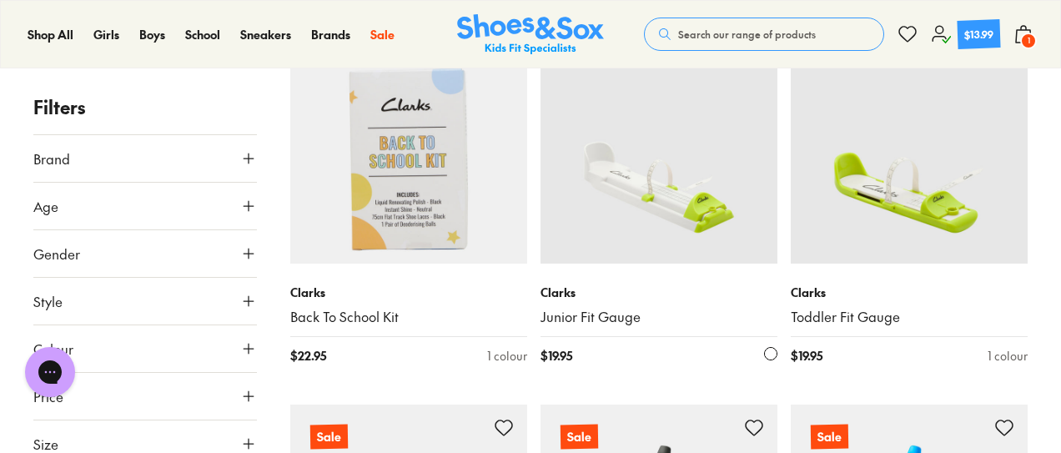
scroll to position [1147, 0]
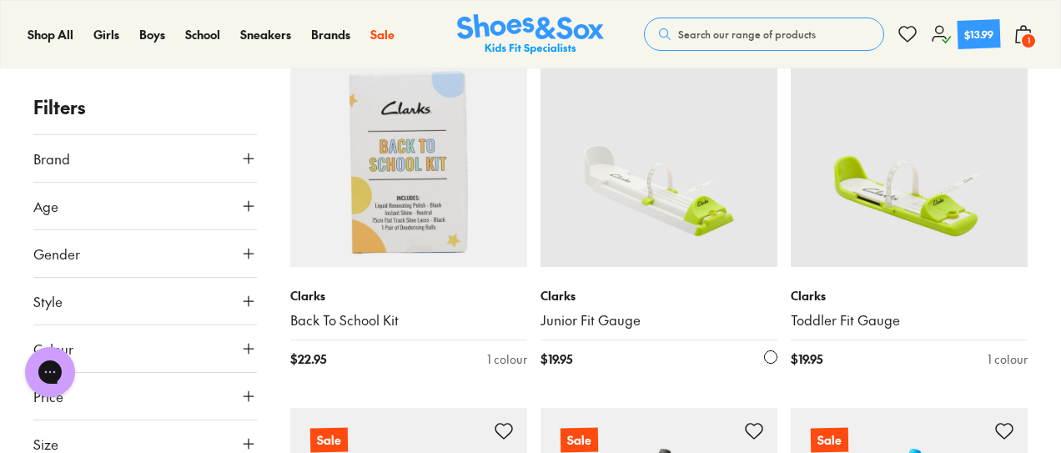
click at [658, 200] on img at bounding box center [659, 148] width 237 height 237
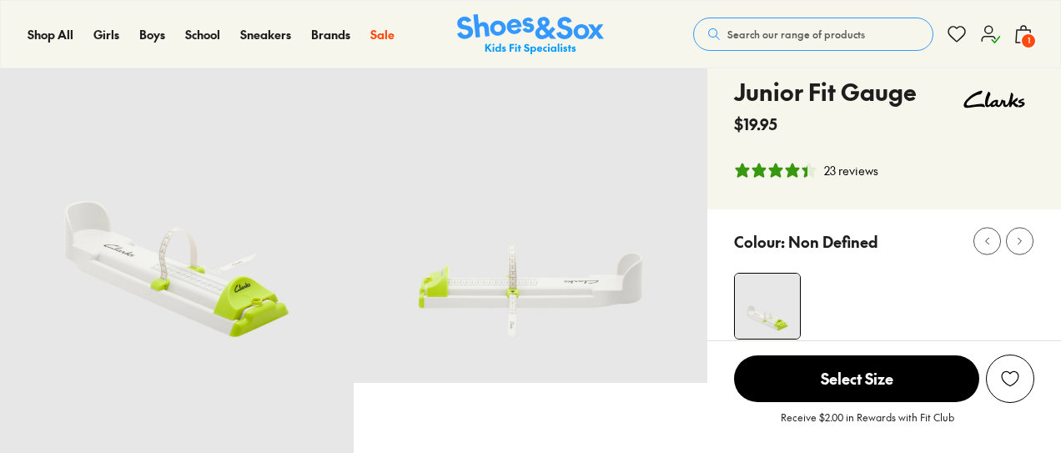
select select "*"
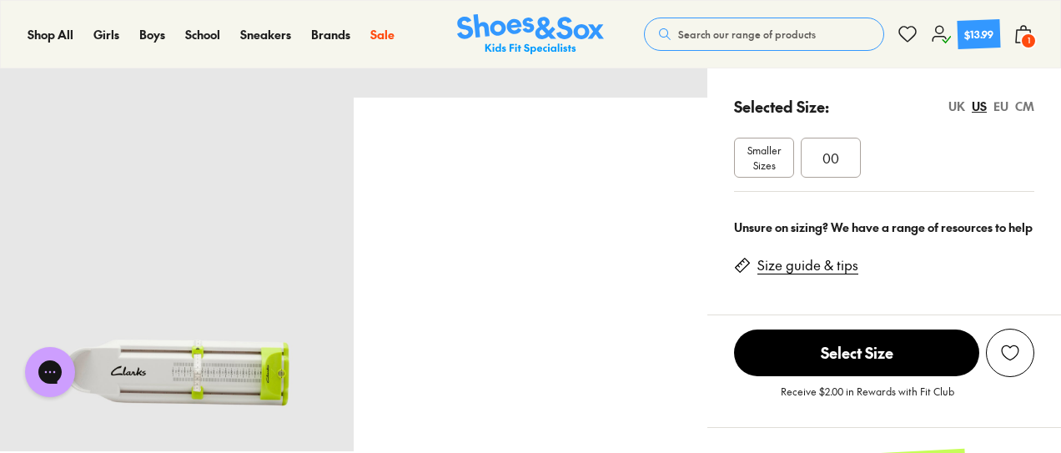
scroll to position [359, 0]
click at [829, 165] on span "00" at bounding box center [831, 157] width 17 height 20
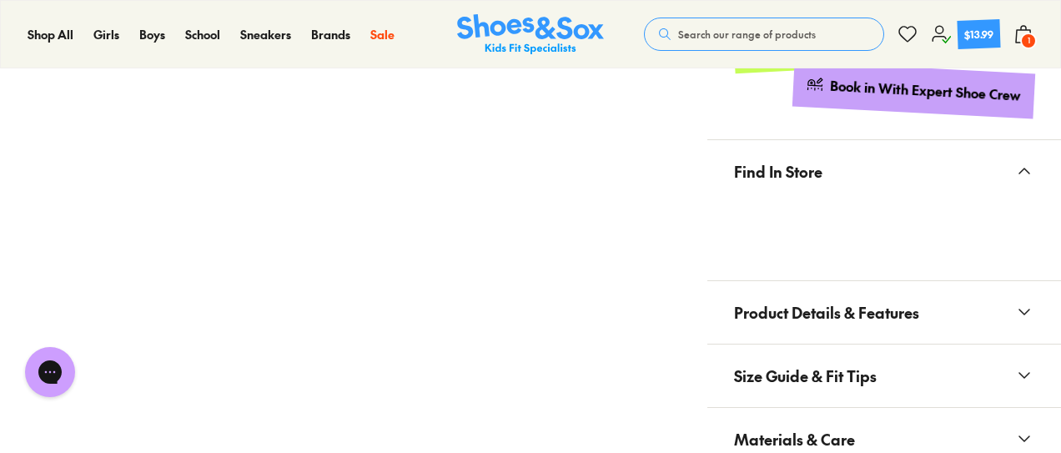
scroll to position [833, 0]
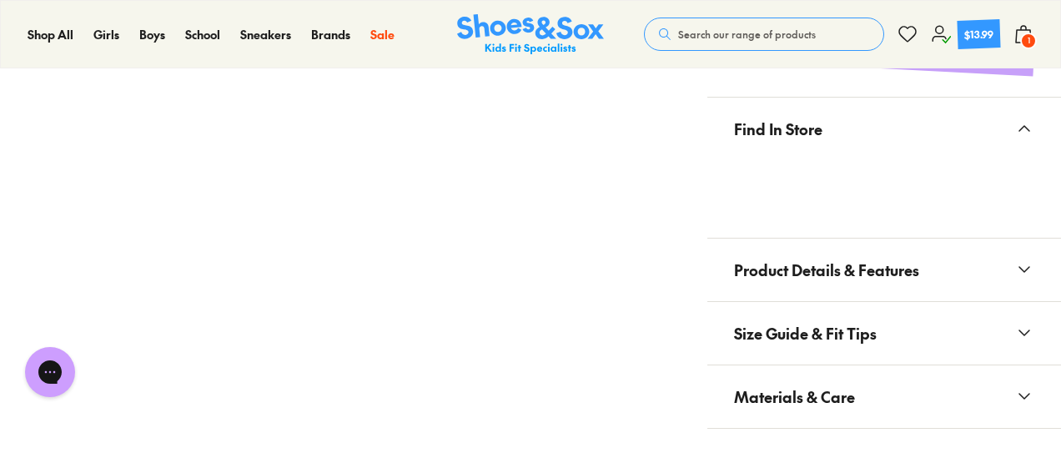
click at [868, 270] on span "Product Details & Features" at bounding box center [826, 269] width 185 height 49
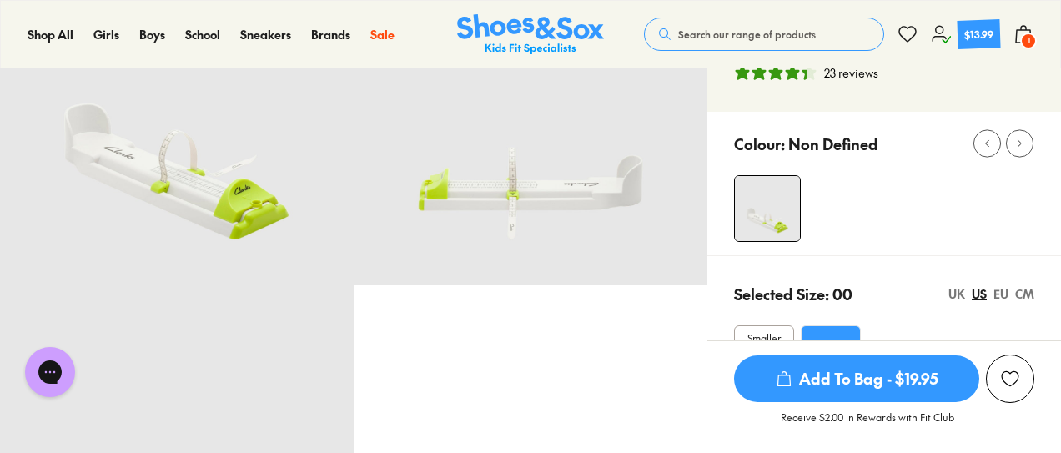
scroll to position [169, 0]
click at [768, 196] on img at bounding box center [767, 209] width 65 height 65
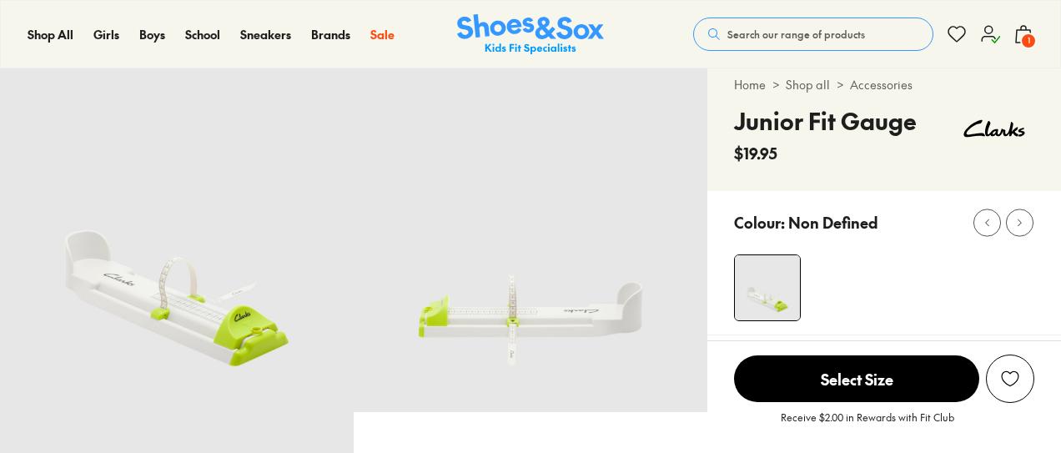
select select "*"
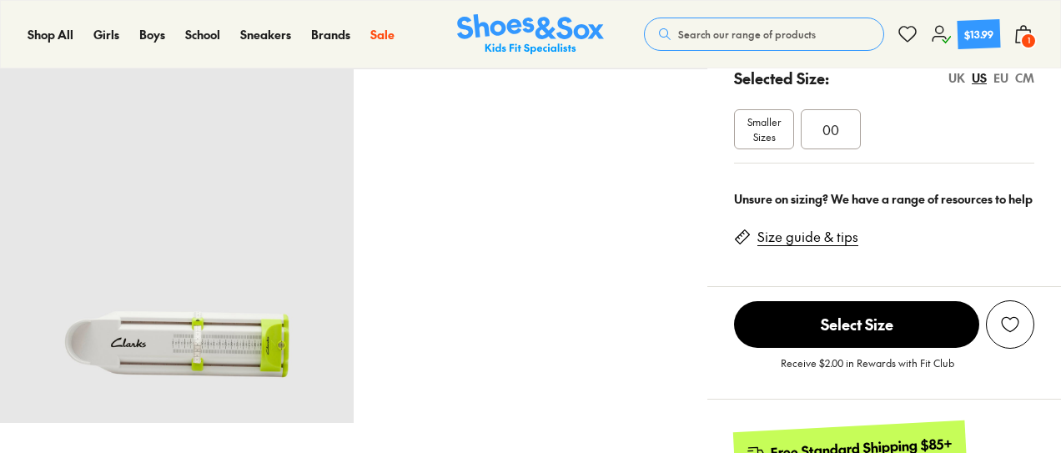
click at [843, 318] on span "Select Size" at bounding box center [856, 324] width 245 height 47
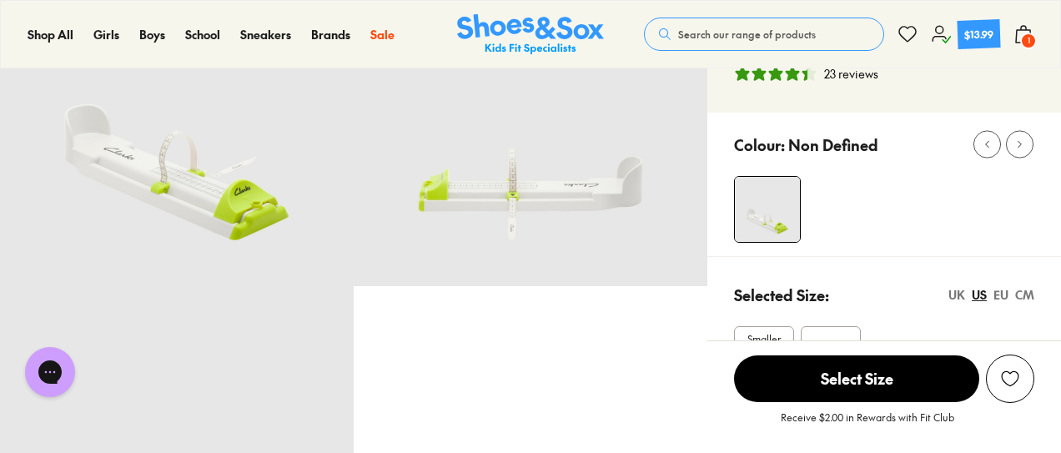
scroll to position [168, 0]
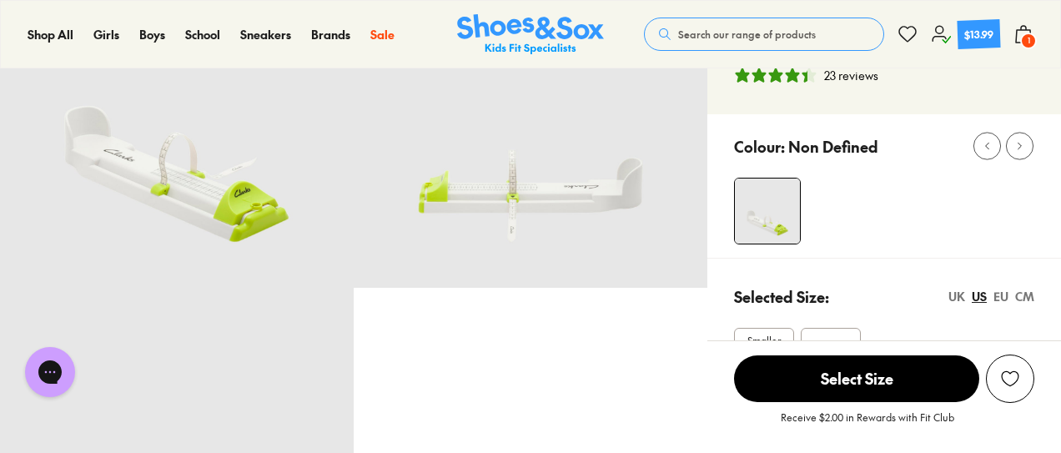
click at [155, 220] on img at bounding box center [177, 111] width 354 height 354
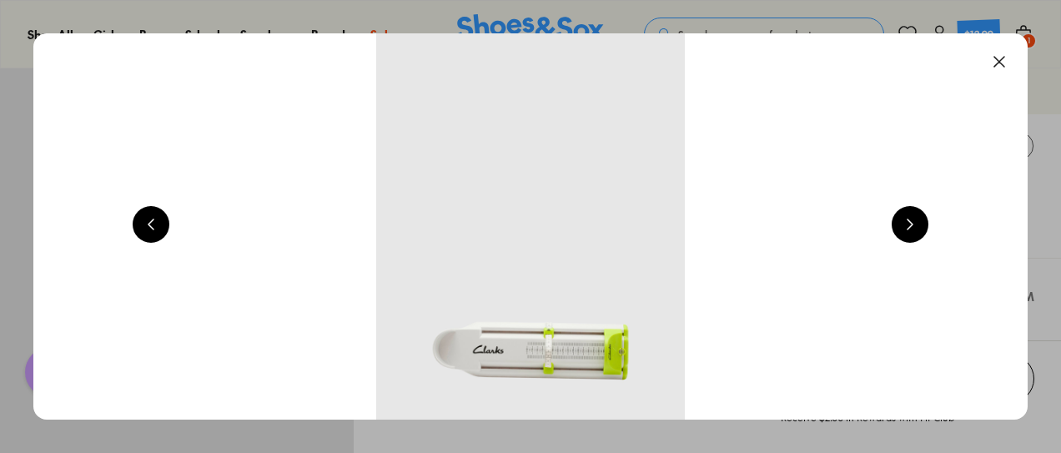
scroll to position [0, 1001]
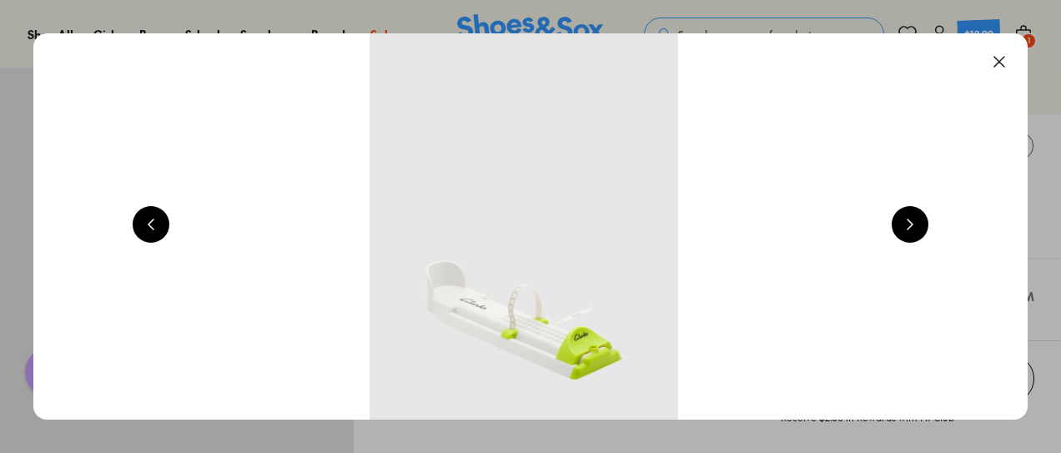
click at [906, 229] on button at bounding box center [910, 224] width 37 height 37
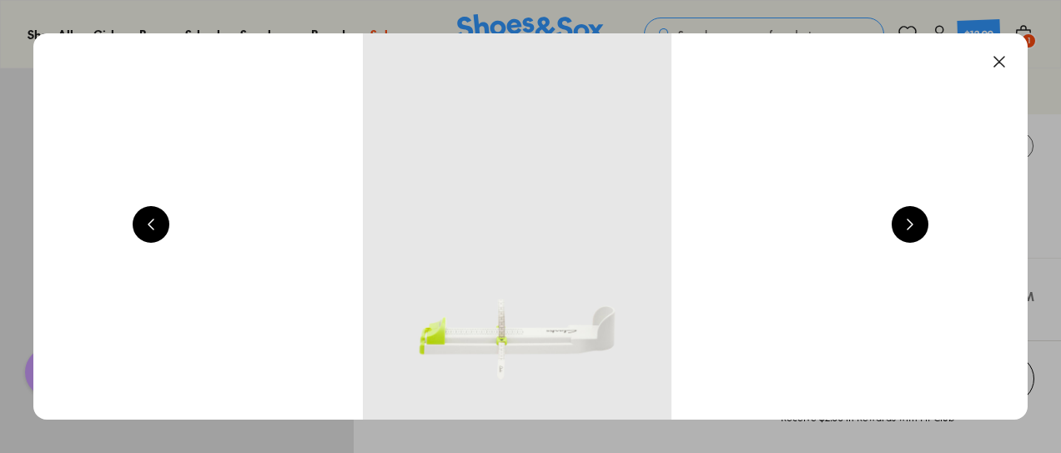
click at [906, 229] on button at bounding box center [910, 224] width 37 height 37
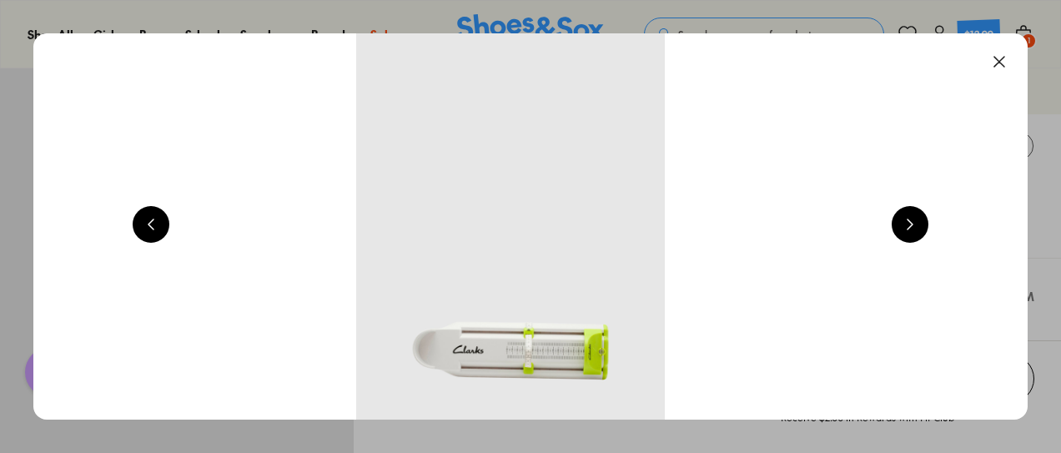
click at [906, 229] on button at bounding box center [910, 224] width 37 height 37
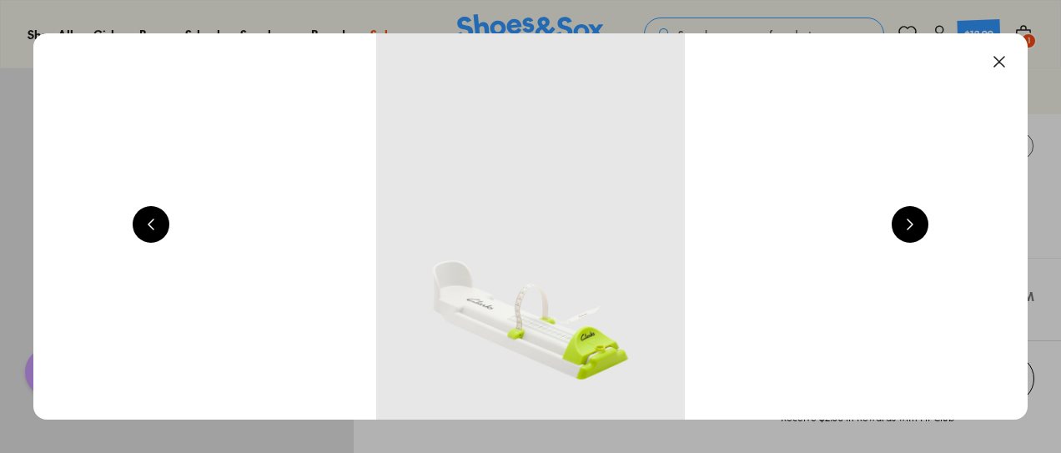
click at [906, 229] on button at bounding box center [910, 224] width 37 height 37
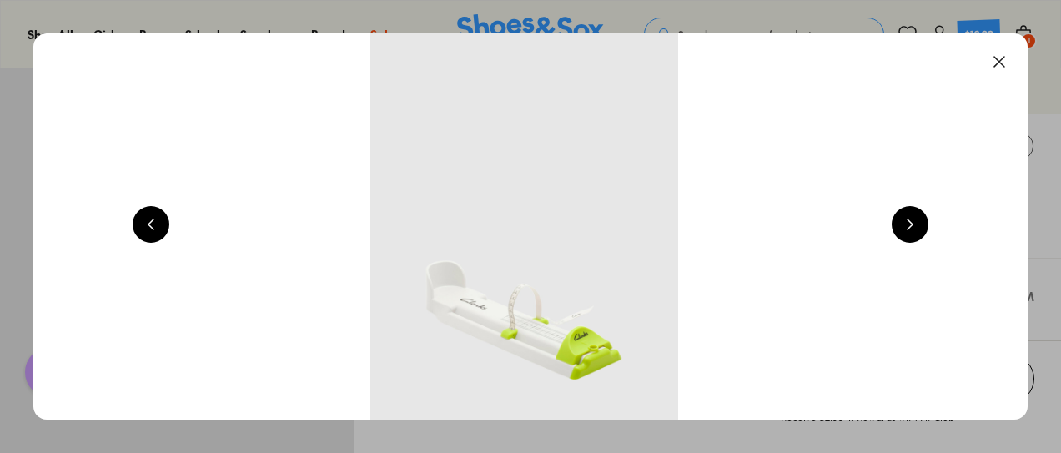
click at [1004, 50] on button at bounding box center [999, 61] width 37 height 37
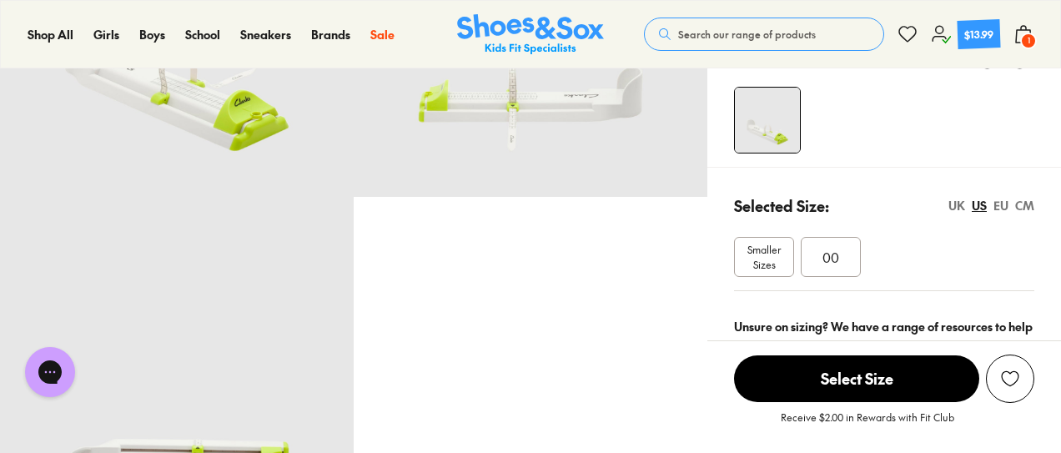
scroll to position [260, 0]
click at [757, 255] on span "Smaller Sizes" at bounding box center [764, 256] width 58 height 30
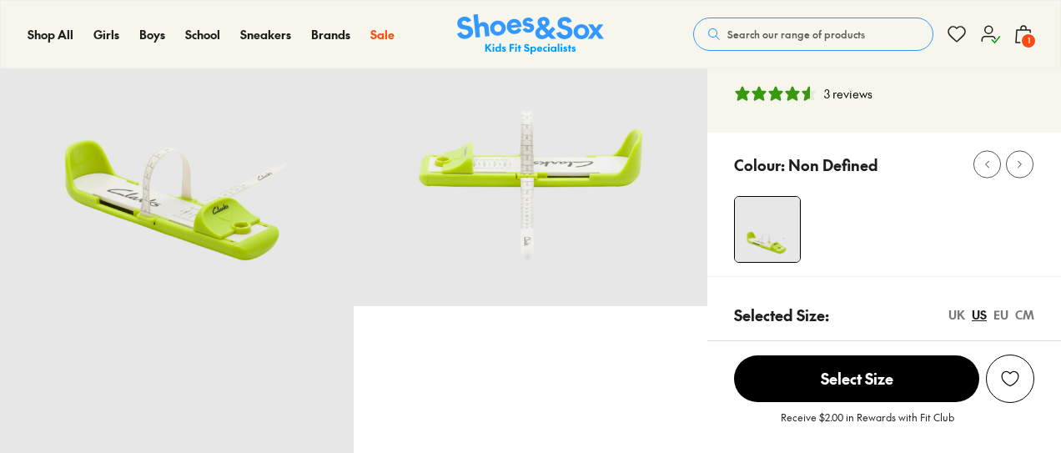
scroll to position [249, 0]
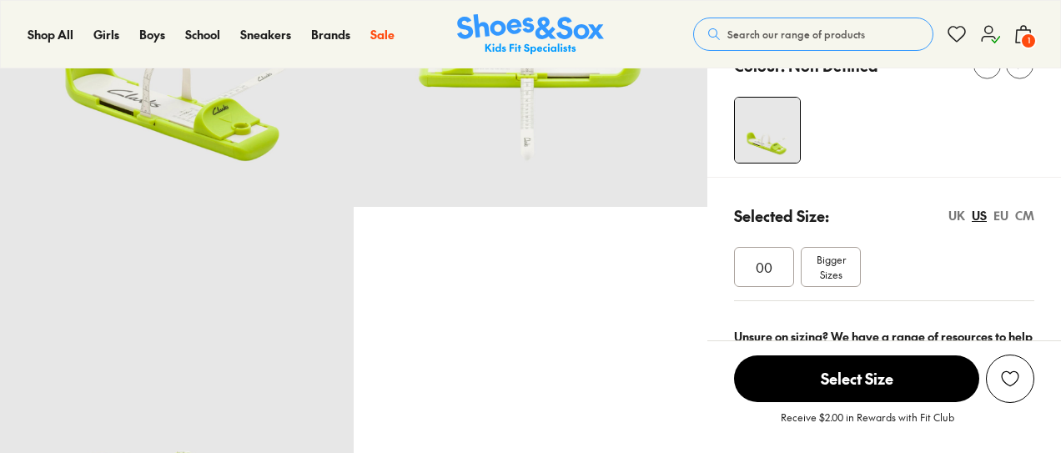
select select "*"
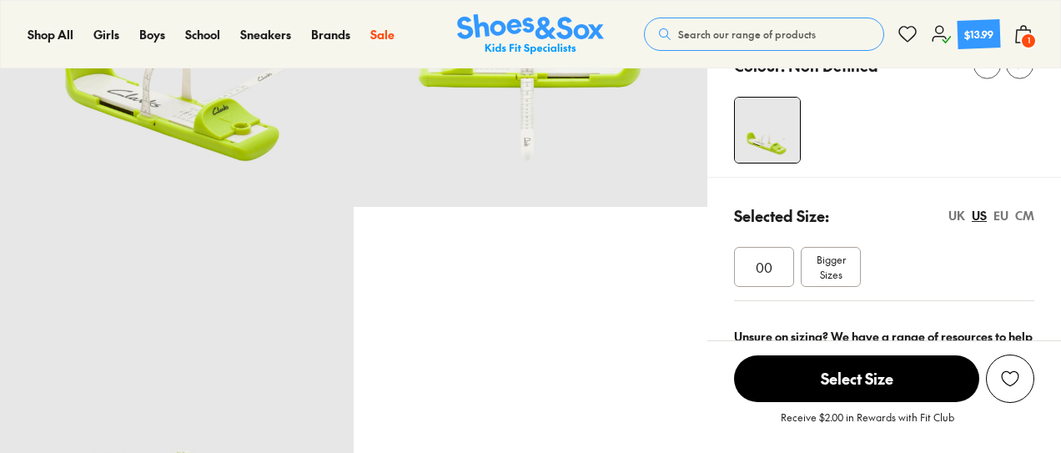
click at [830, 276] on span "Bigger Sizes" at bounding box center [831, 267] width 29 height 30
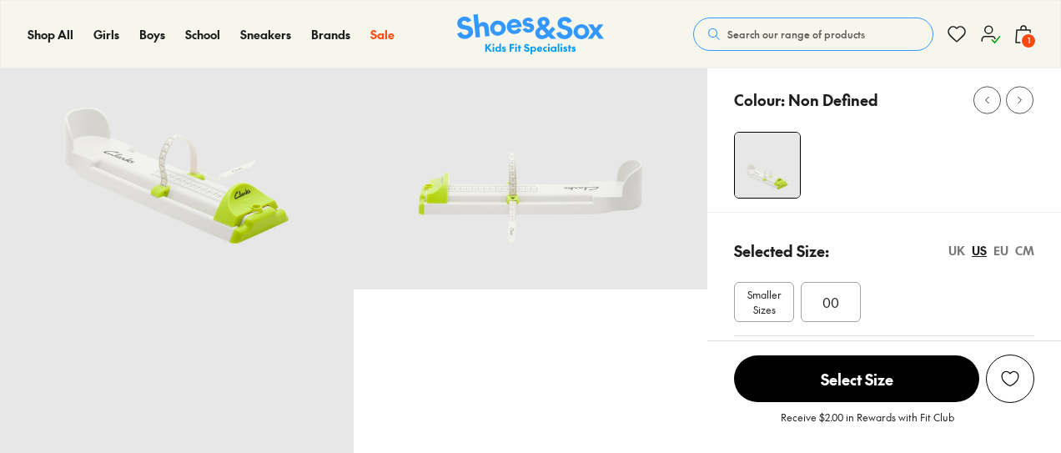
select select "*"
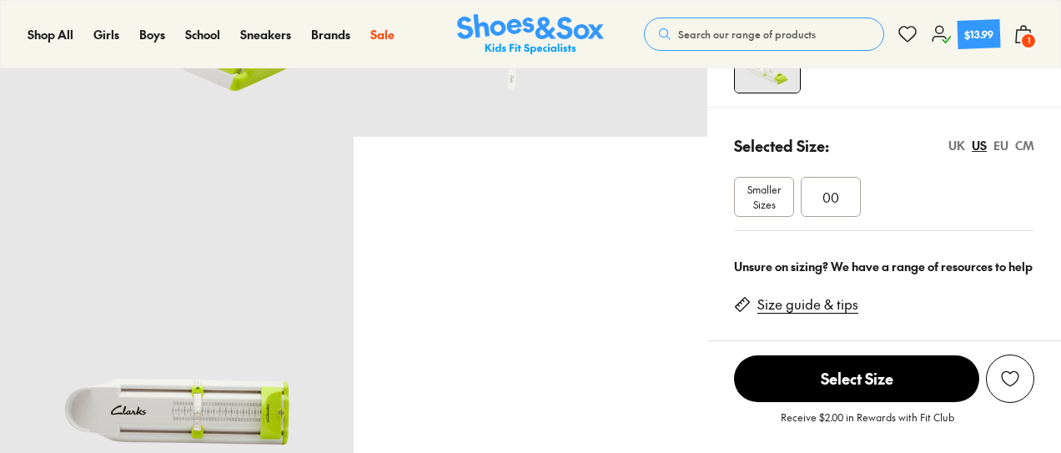
scroll to position [350, 0]
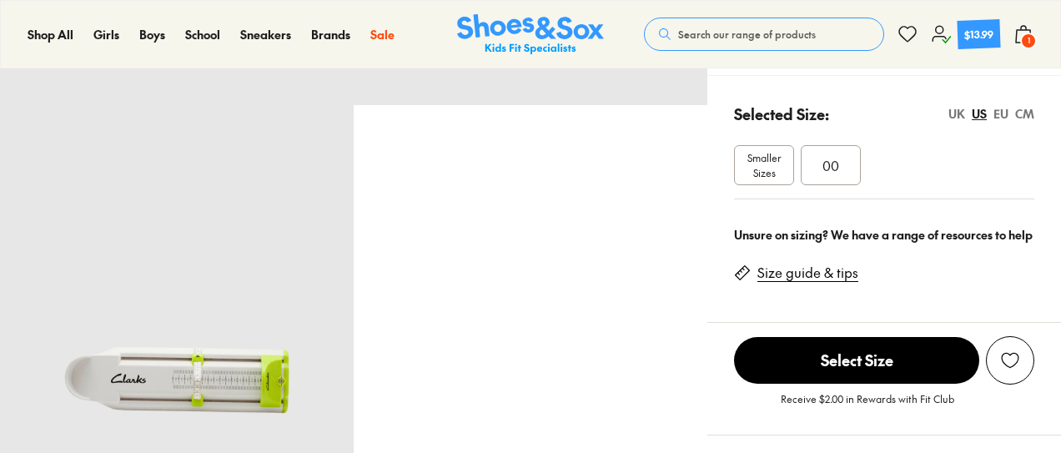
click at [821, 158] on div "00" at bounding box center [831, 165] width 60 height 40
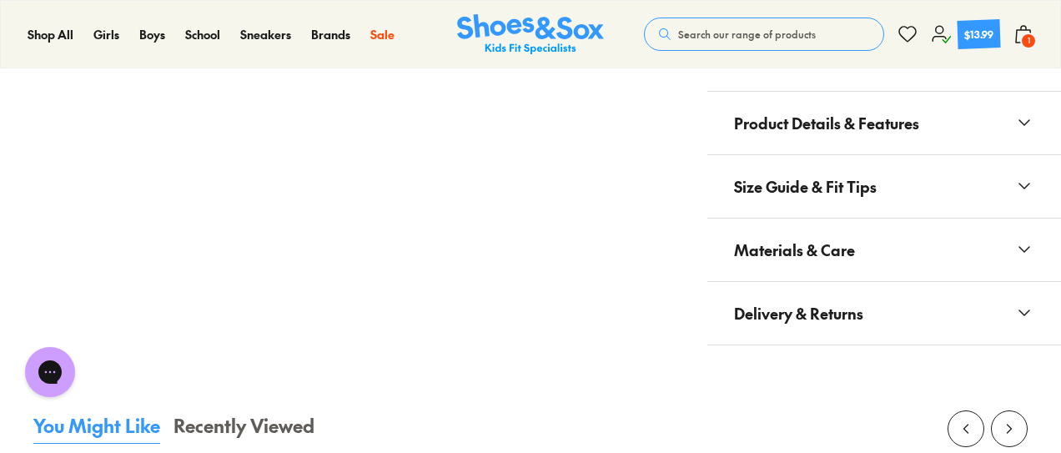
scroll to position [1016, 0]
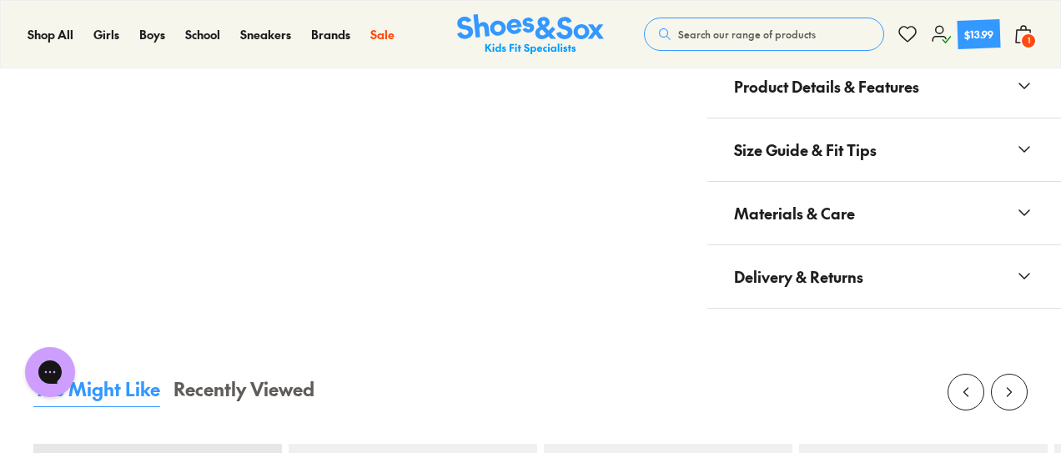
click at [982, 149] on button "Size Guide & Fit Tips" at bounding box center [885, 149] width 354 height 63
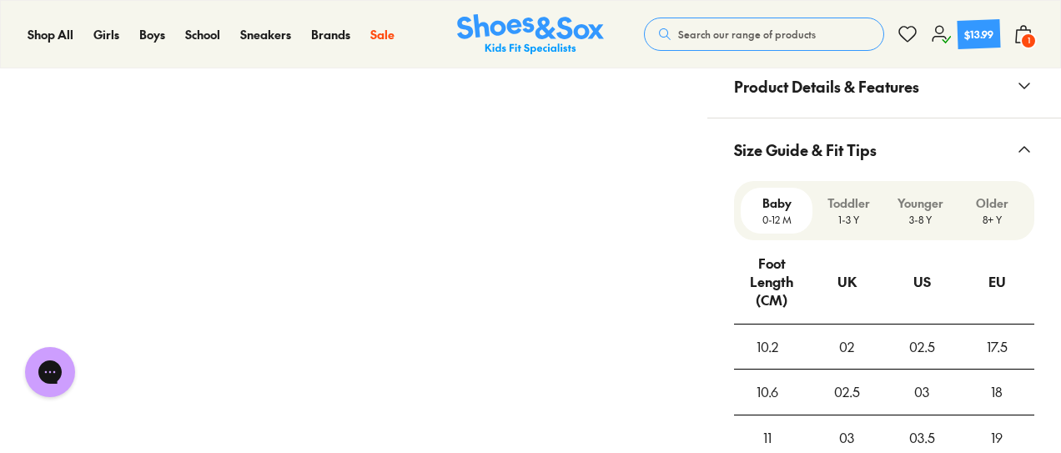
click at [1019, 88] on icon at bounding box center [1025, 86] width 20 height 20
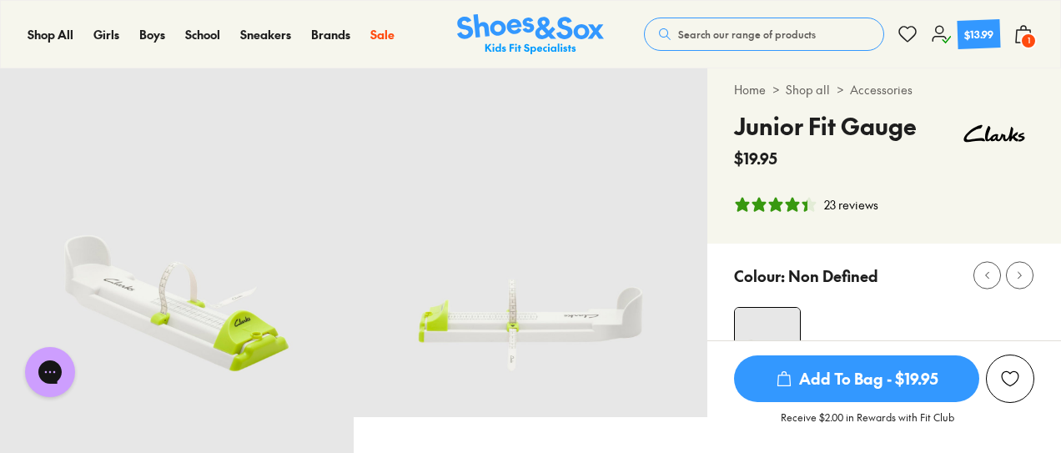
scroll to position [33, 0]
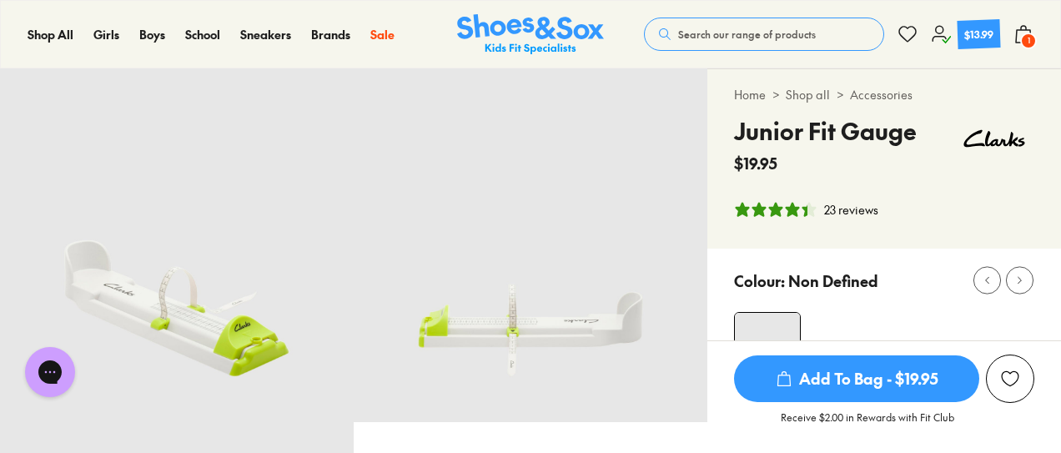
click at [876, 379] on span "Add To Bag - $19.95" at bounding box center [856, 378] width 245 height 47
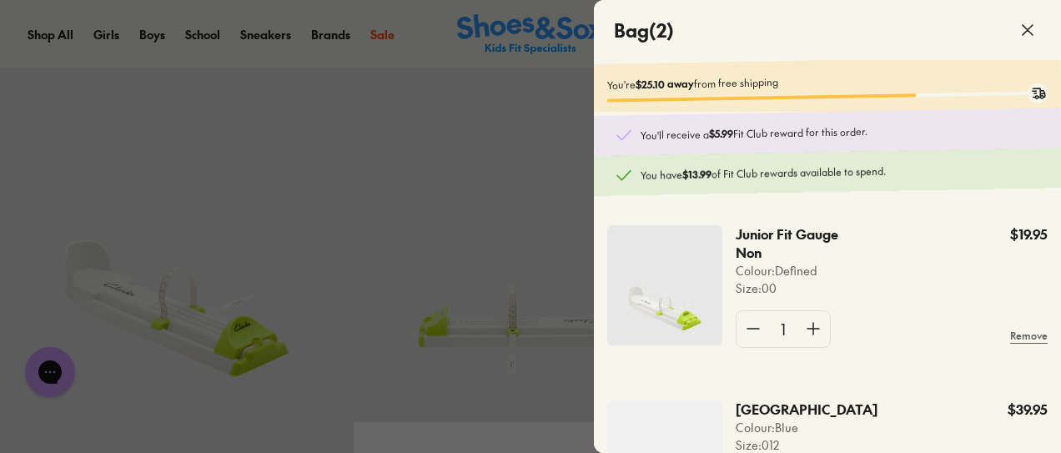
click at [424, 106] on div at bounding box center [530, 226] width 1061 height 453
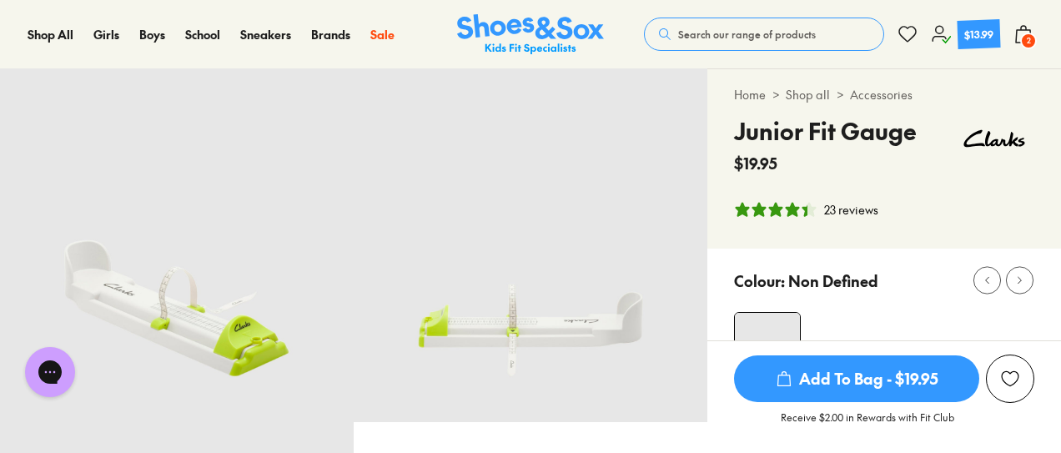
click at [691, 44] on button "Search our range of products" at bounding box center [764, 34] width 240 height 33
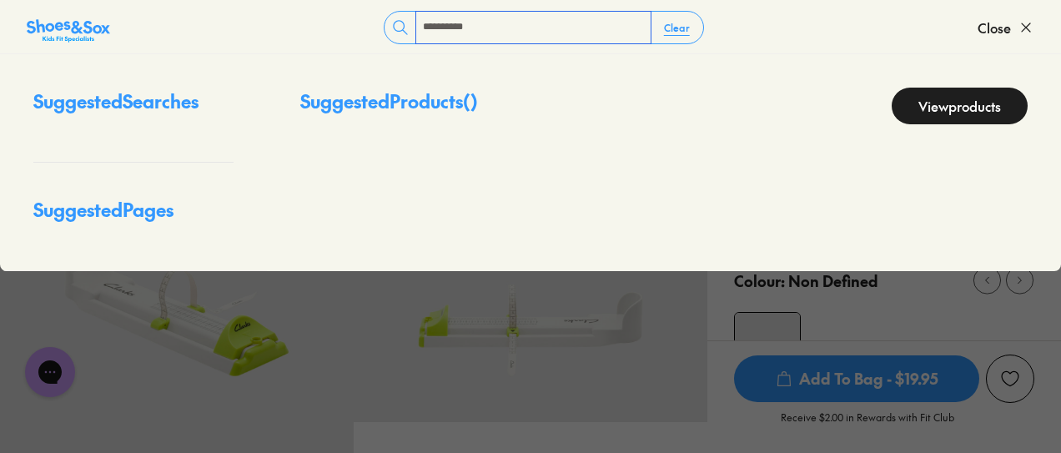
type input "**********"
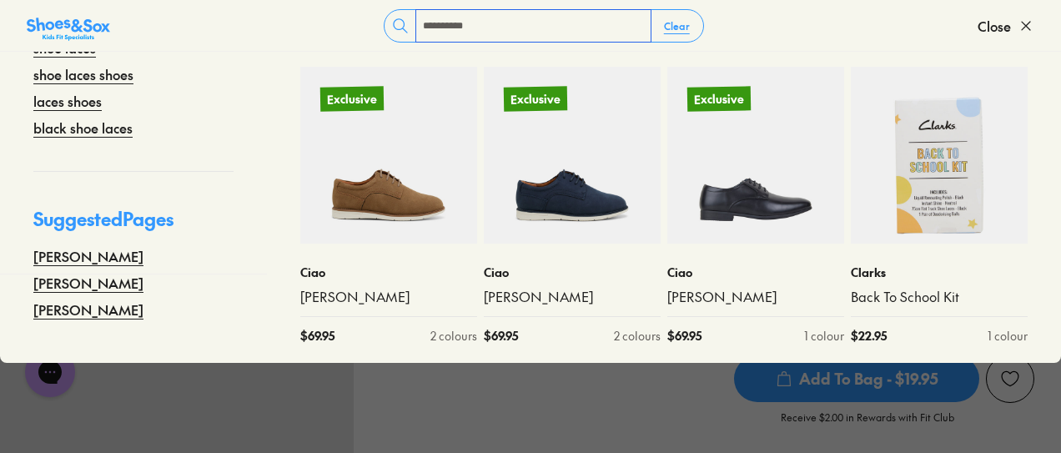
scroll to position [191, 0]
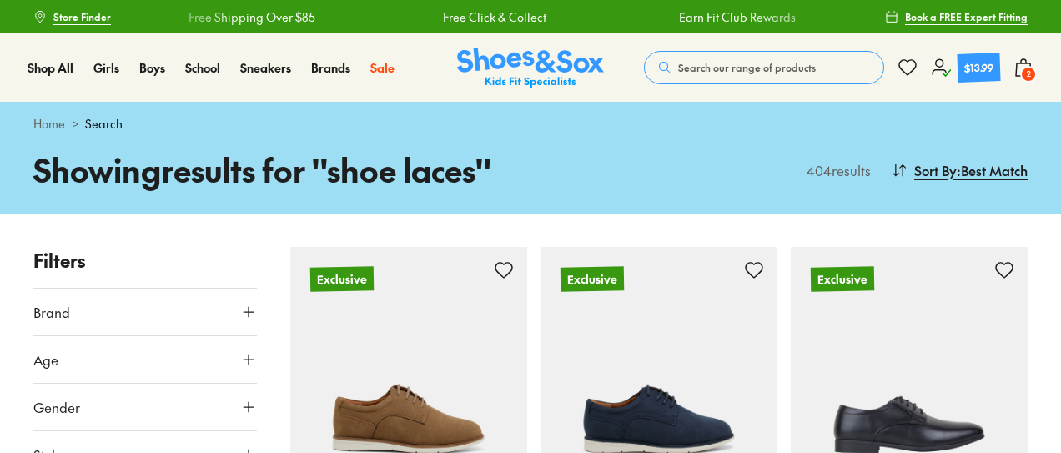
click at [771, 65] on span "Search our range of products" at bounding box center [747, 67] width 138 height 15
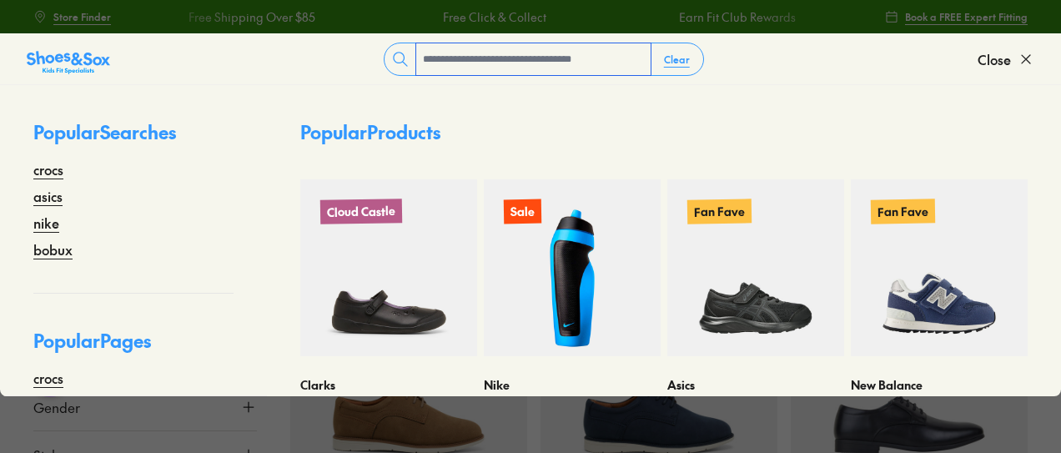
click at [482, 62] on input "text" at bounding box center [533, 59] width 234 height 32
type input "**********"
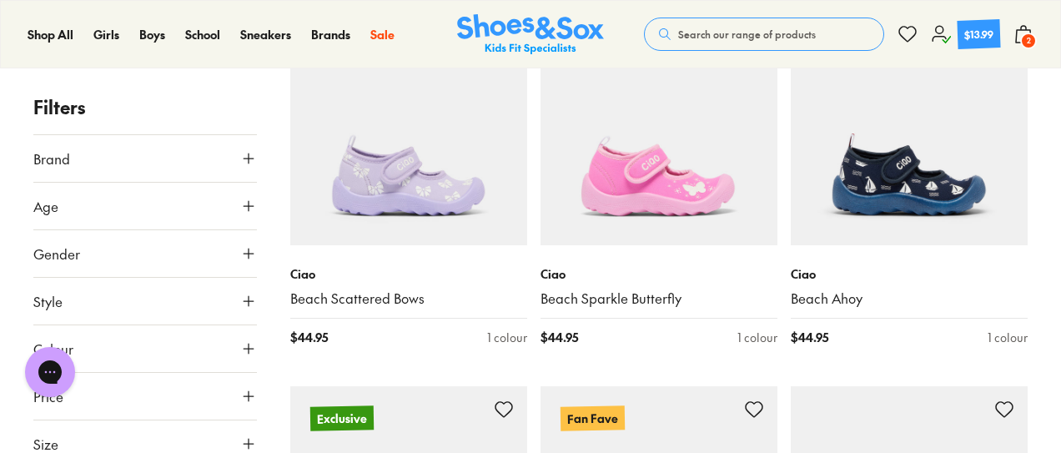
scroll to position [4397, 0]
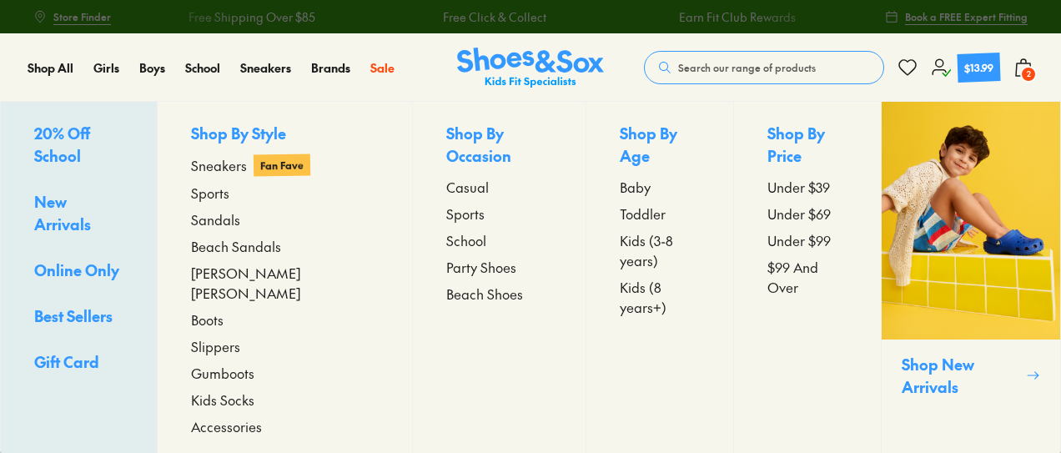
click at [256, 416] on span "Accessories" at bounding box center [226, 426] width 71 height 20
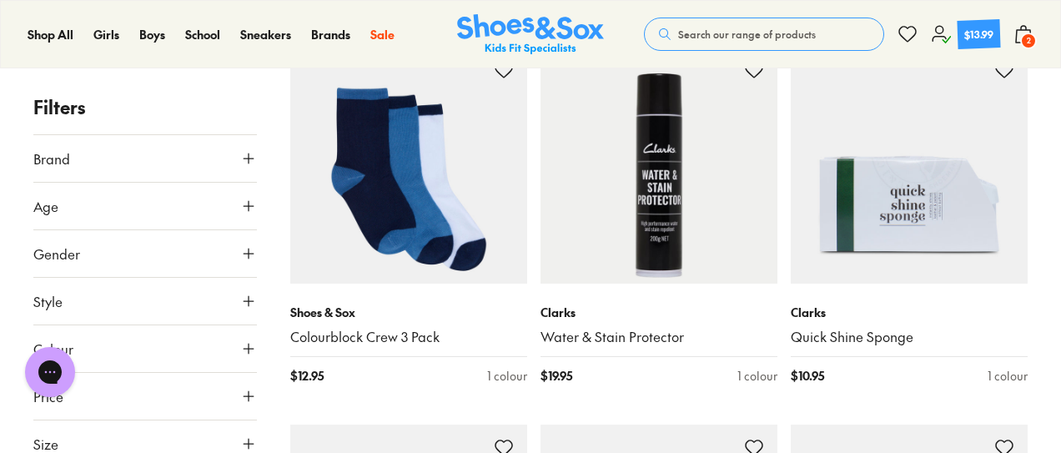
scroll to position [5581, 0]
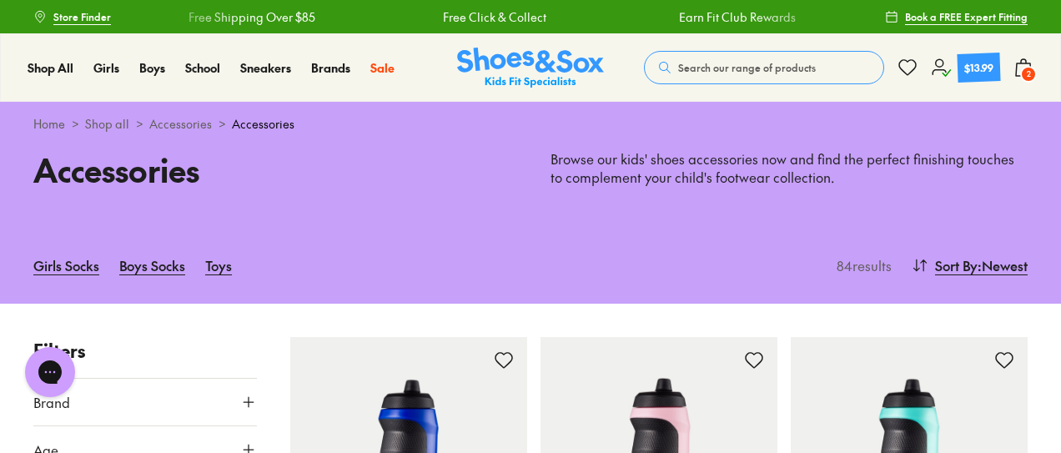
click at [1031, 71] on span "2" at bounding box center [1029, 74] width 17 height 17
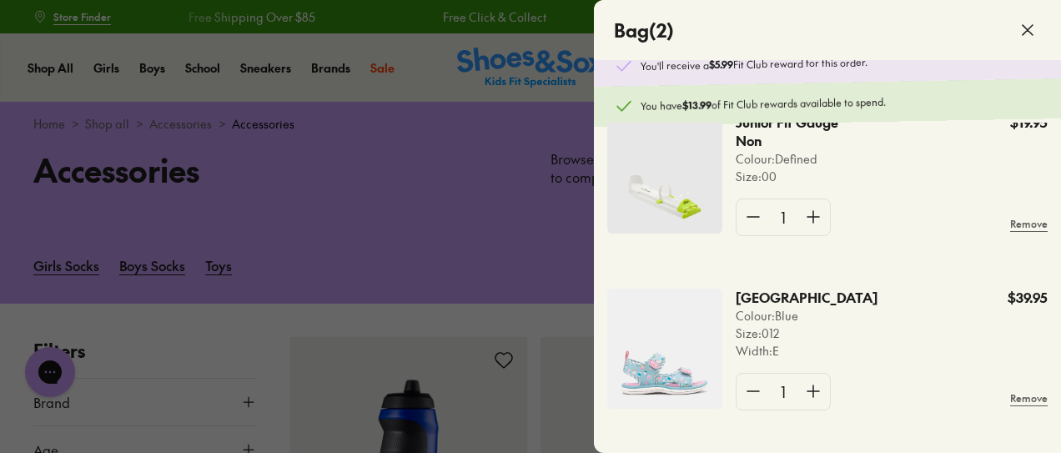
scroll to position [73, 0]
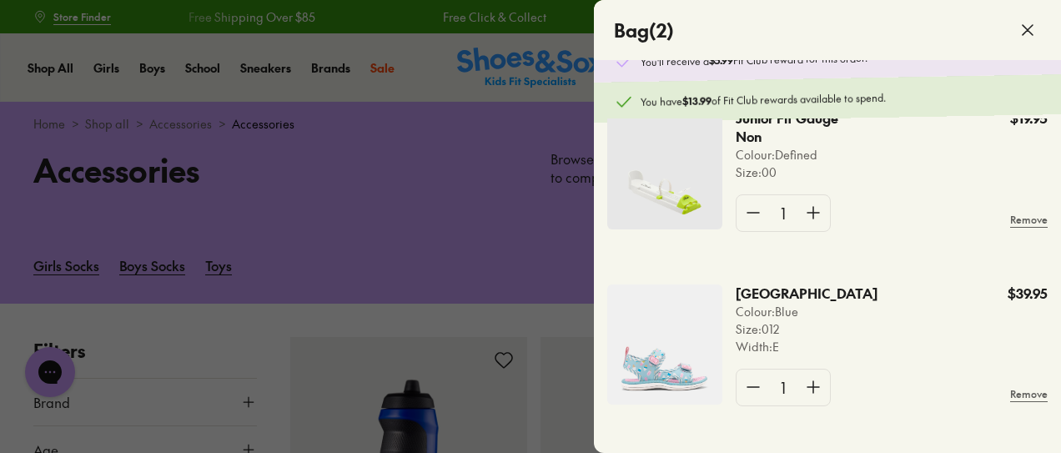
click at [432, 183] on div at bounding box center [530, 226] width 1061 height 453
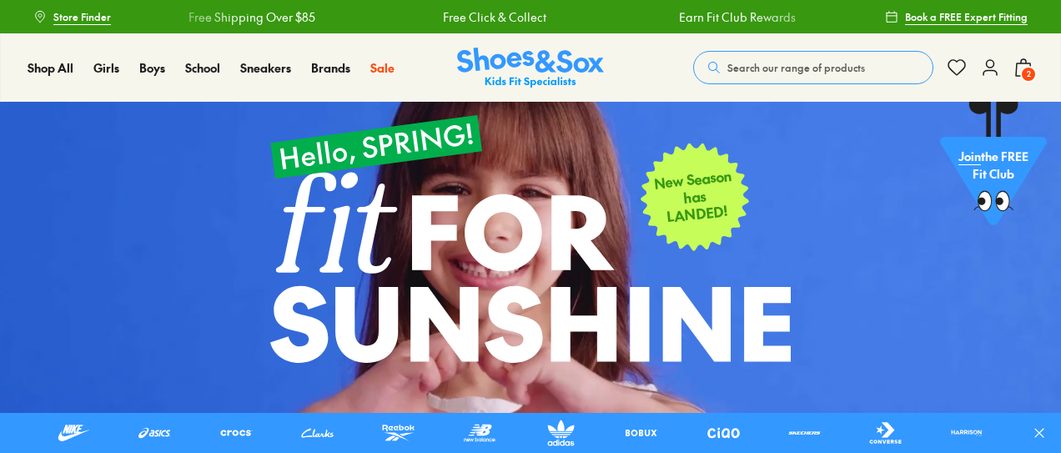
click at [988, 66] on use at bounding box center [990, 67] width 13 height 15
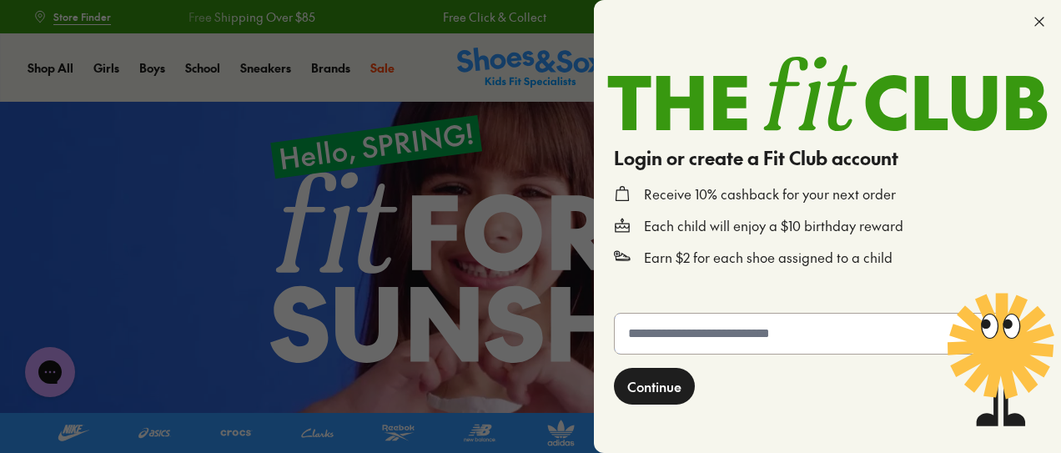
click at [751, 326] on input "text" at bounding box center [810, 334] width 390 height 40
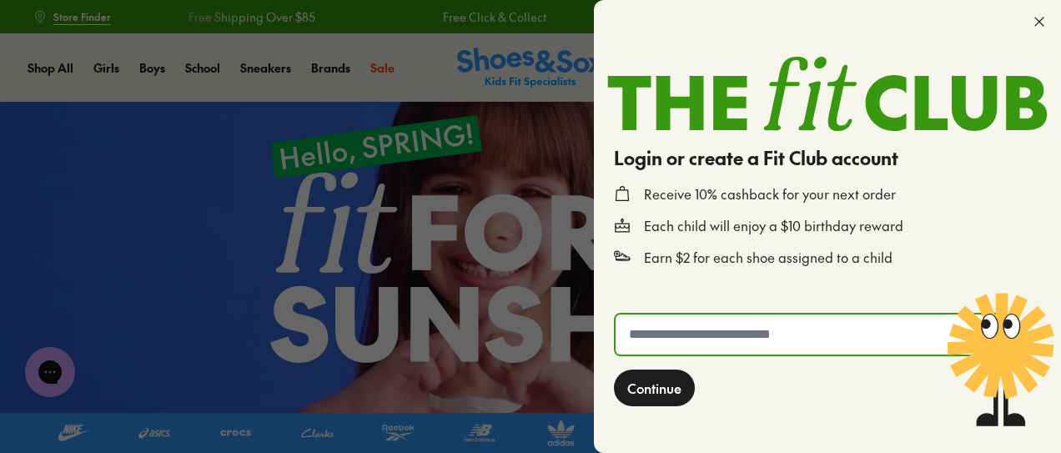
type input "**********"
click at [666, 395] on span "Continue" at bounding box center [655, 388] width 54 height 20
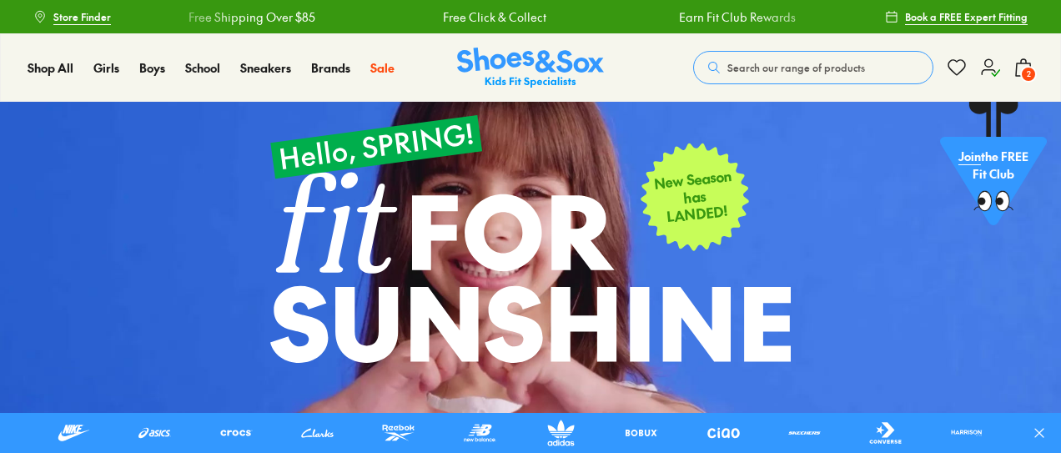
click at [988, 72] on icon at bounding box center [990, 68] width 20 height 20
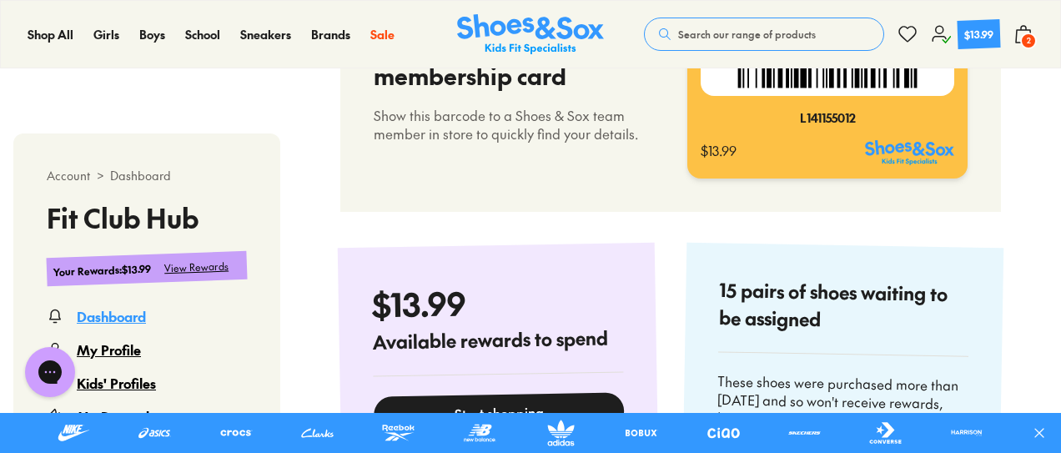
click at [123, 384] on div "Kids' Profiles" at bounding box center [116, 383] width 79 height 20
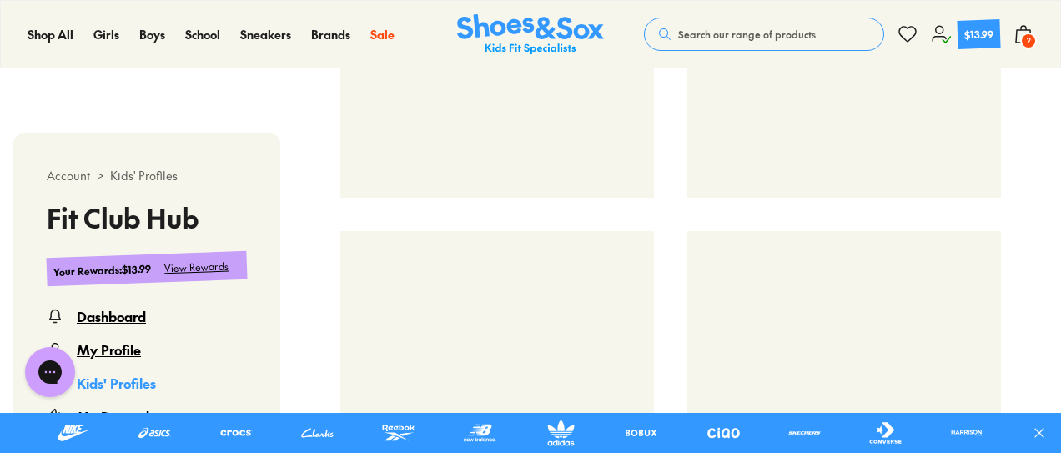
scroll to position [102, 0]
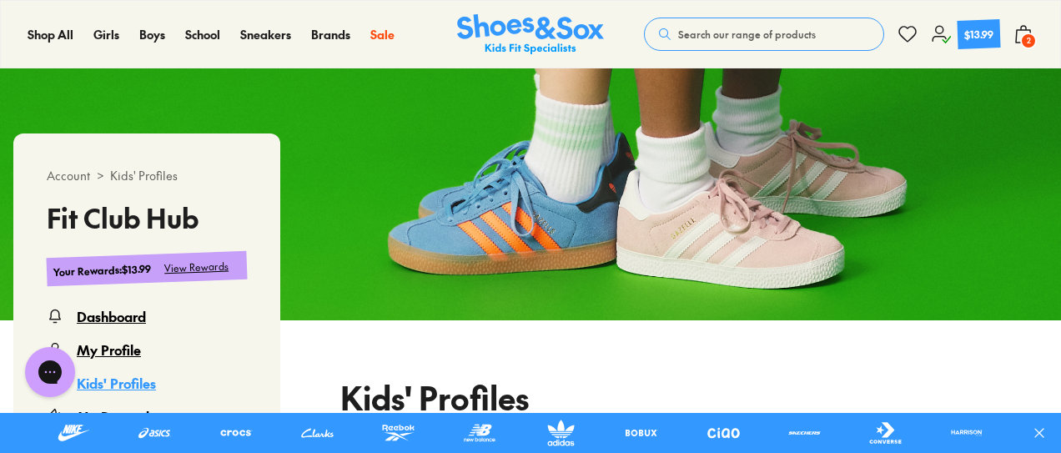
select select
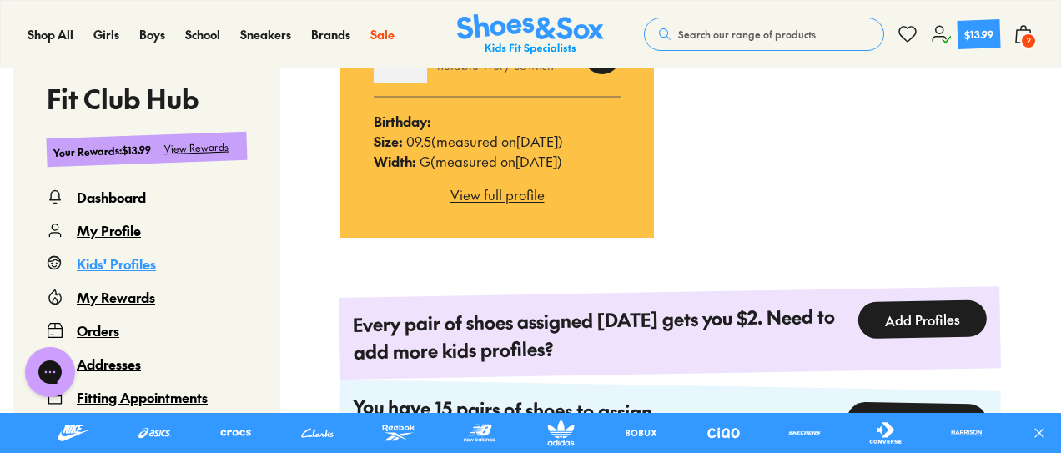
scroll to position [477, 0]
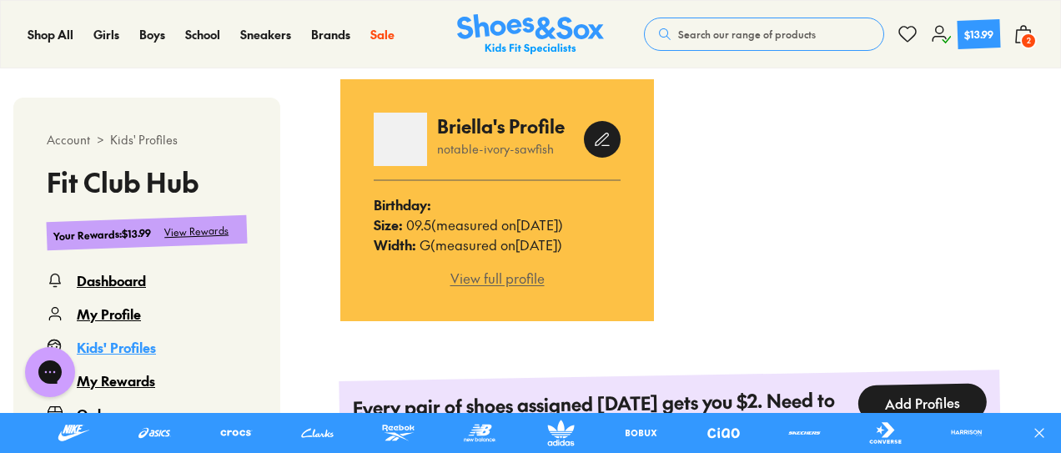
click at [512, 278] on div "View full profile" at bounding box center [497, 278] width 247 height 20
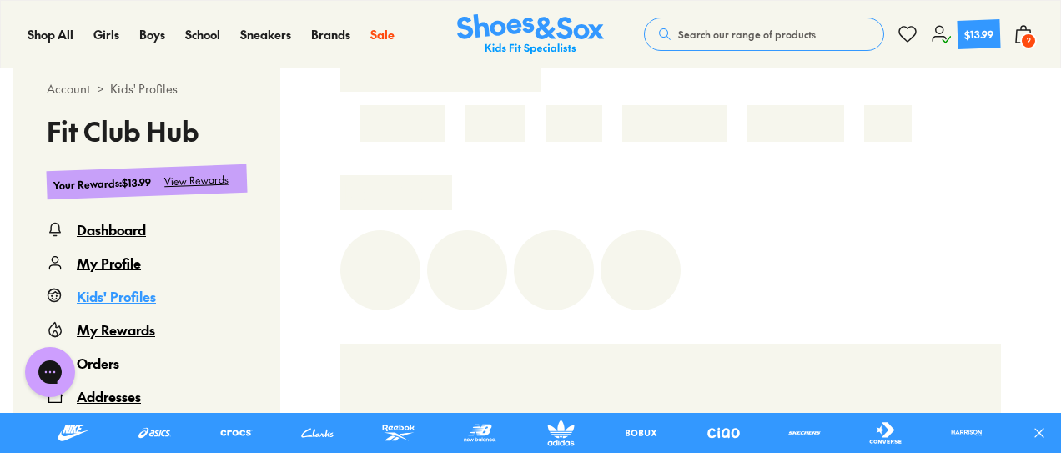
scroll to position [432, 0]
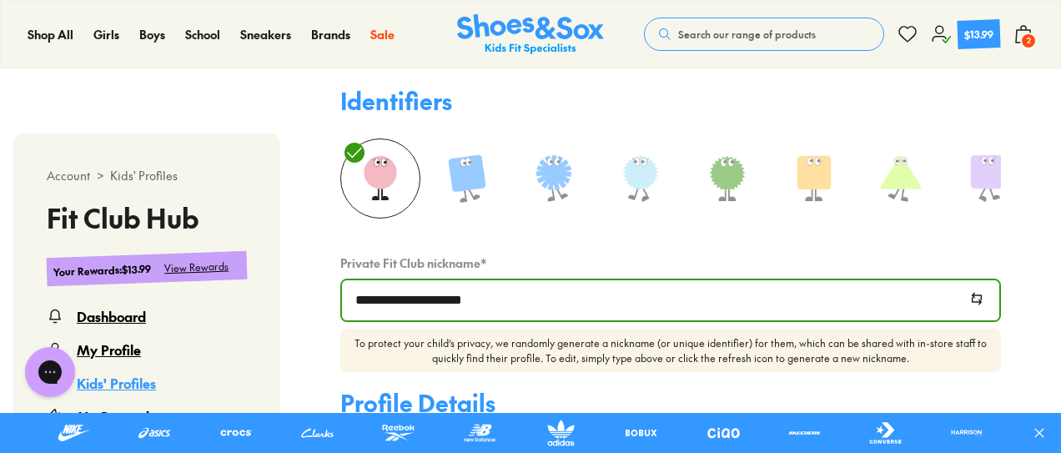
select select
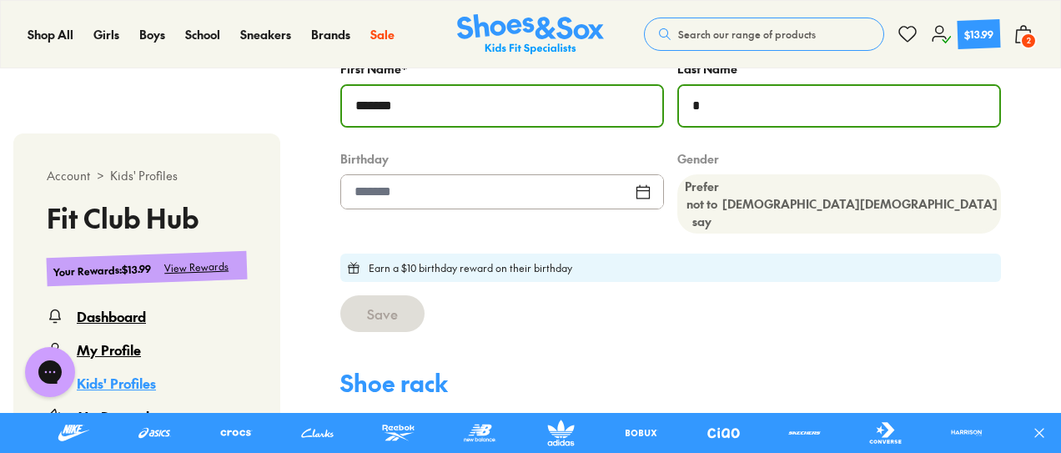
scroll to position [907, 0]
click at [367, 191] on div at bounding box center [502, 191] width 324 height 35
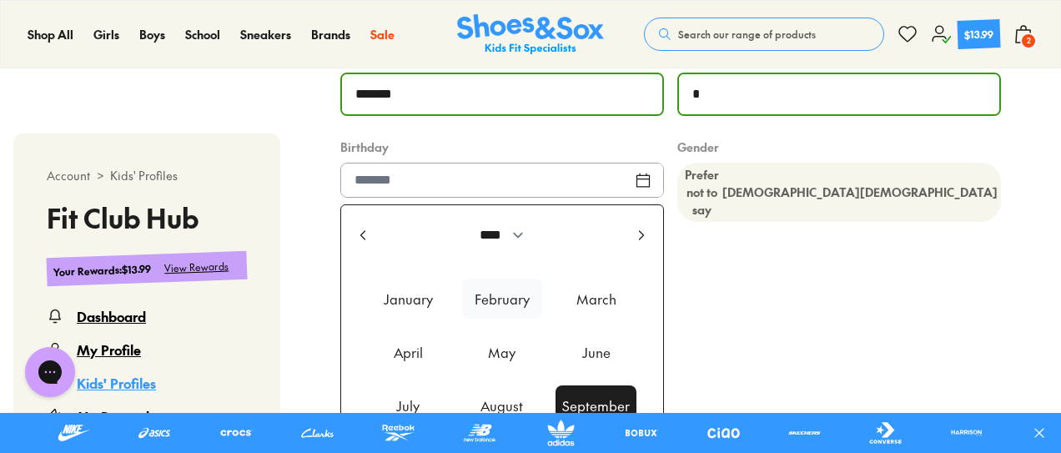
scroll to position [916, 0]
click at [594, 305] on div "March" at bounding box center [596, 300] width 81 height 40
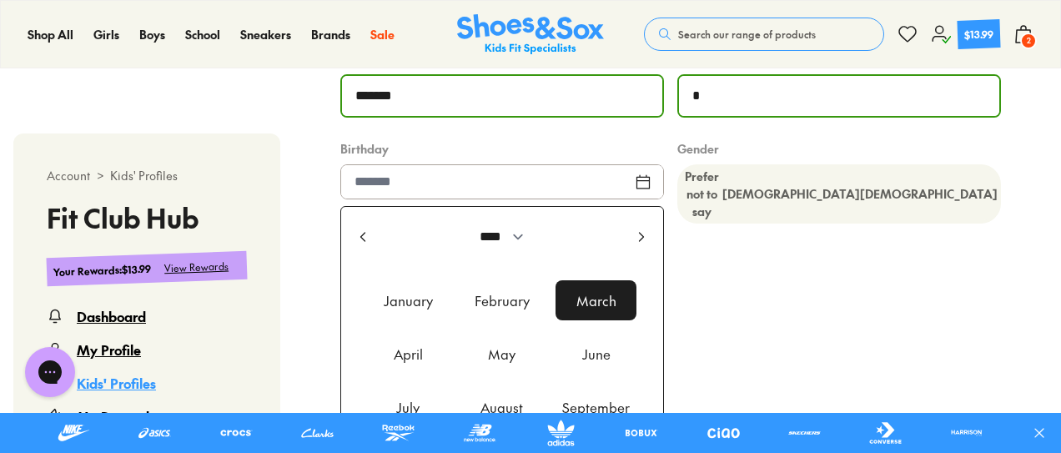
click at [364, 241] on use at bounding box center [363, 237] width 4 height 8
select select "****"
click at [606, 310] on div "March" at bounding box center [596, 300] width 81 height 40
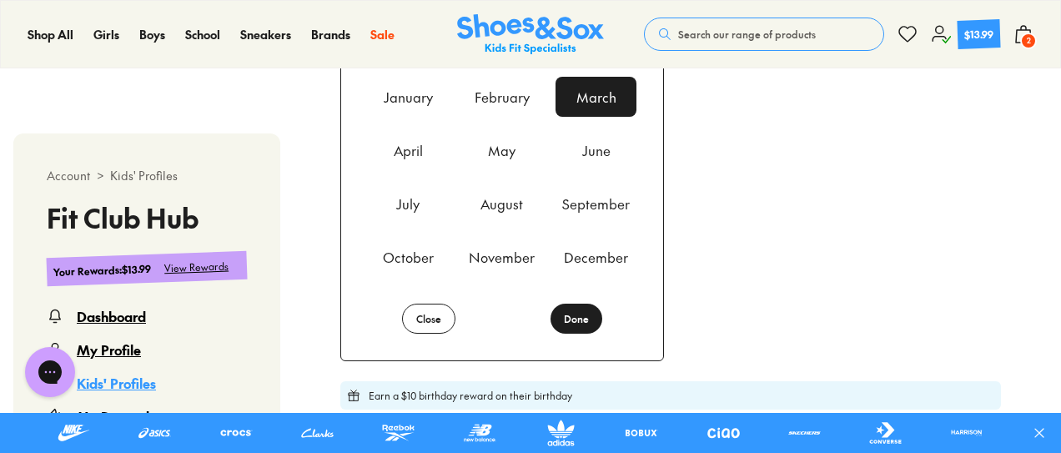
click at [582, 315] on button "Done" at bounding box center [577, 319] width 52 height 30
type input "**********"
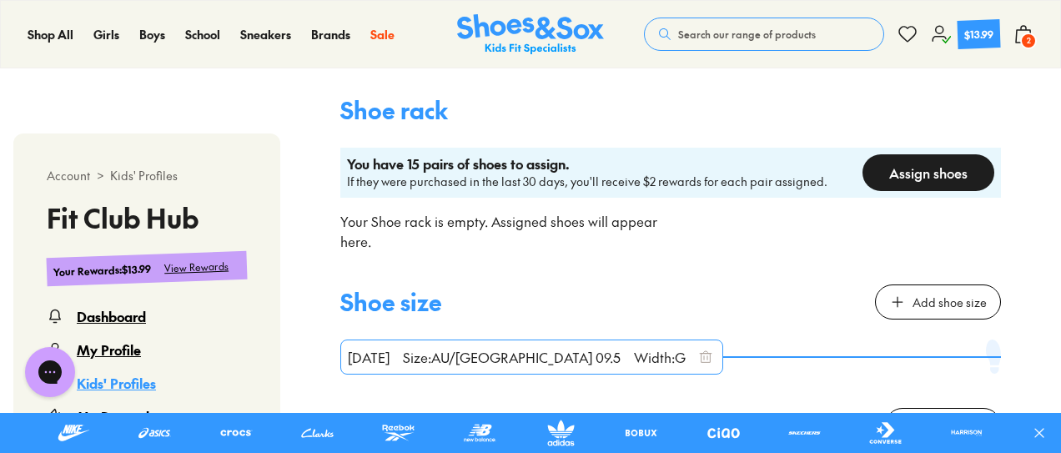
scroll to position [1101, 0]
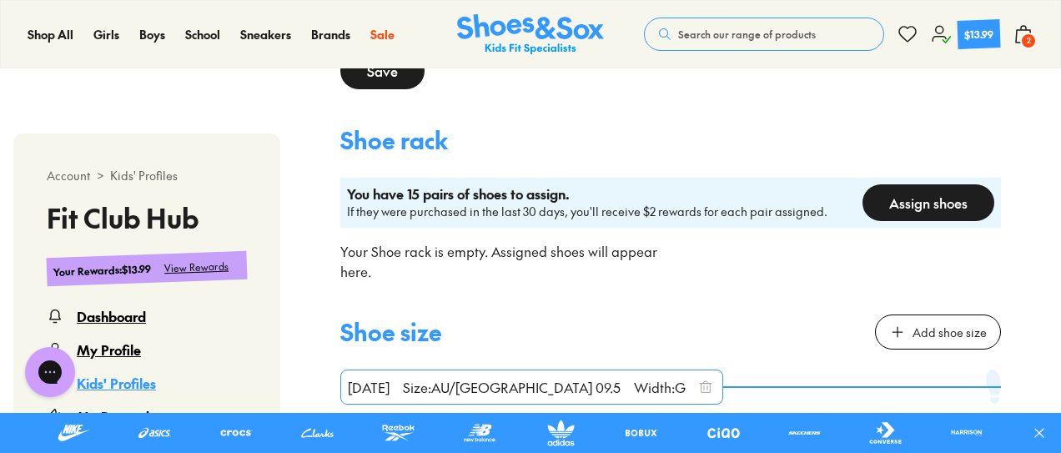
click at [936, 191] on div "Assign shoes" at bounding box center [929, 202] width 132 height 37
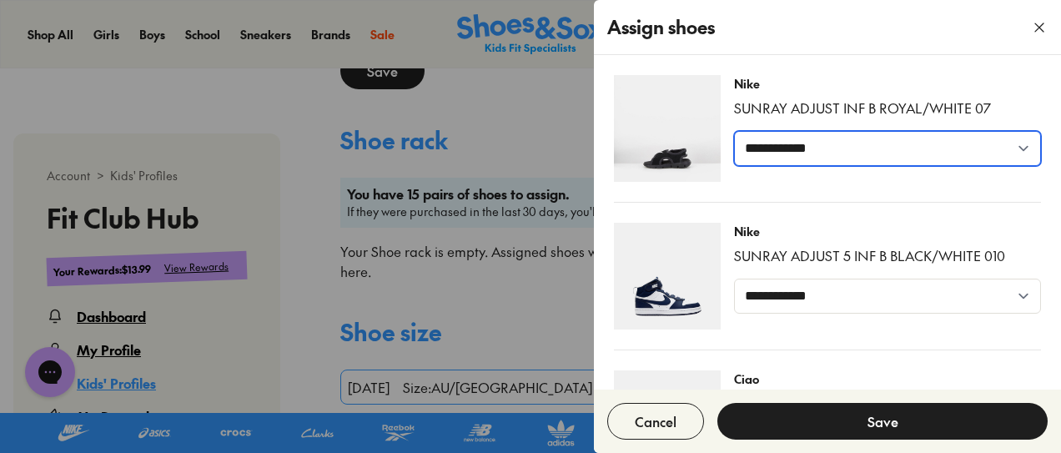
click at [859, 141] on select "**********" at bounding box center [887, 148] width 307 height 35
click at [836, 148] on select "**********" at bounding box center [887, 148] width 307 height 35
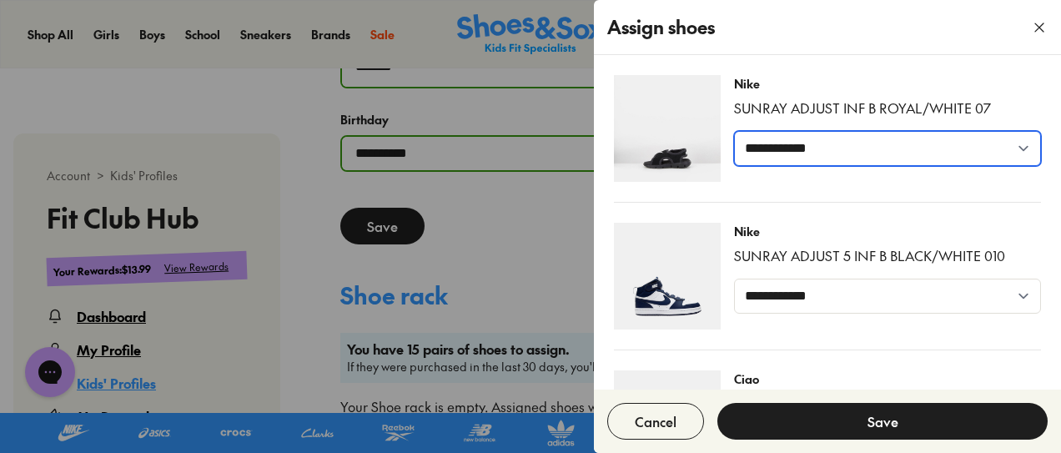
scroll to position [929, 0]
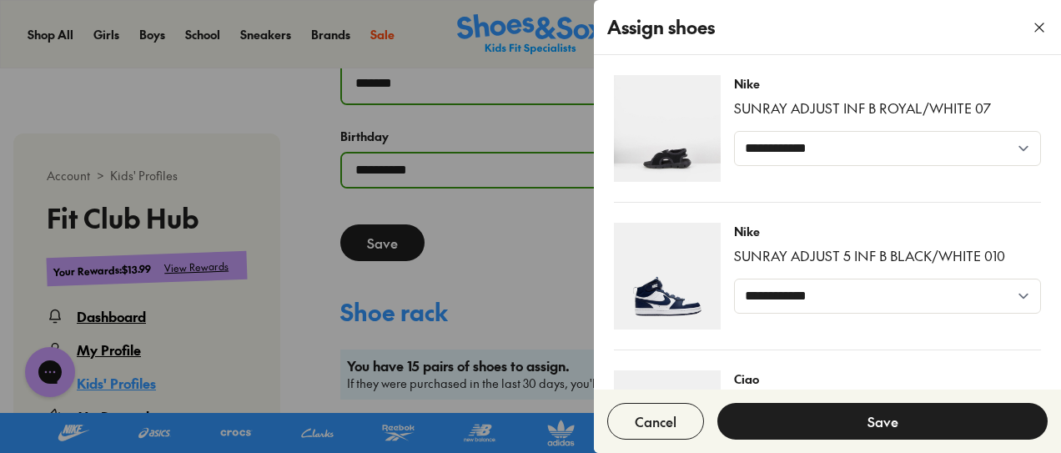
click at [1031, 23] on button "button" at bounding box center [1039, 27] width 43 height 43
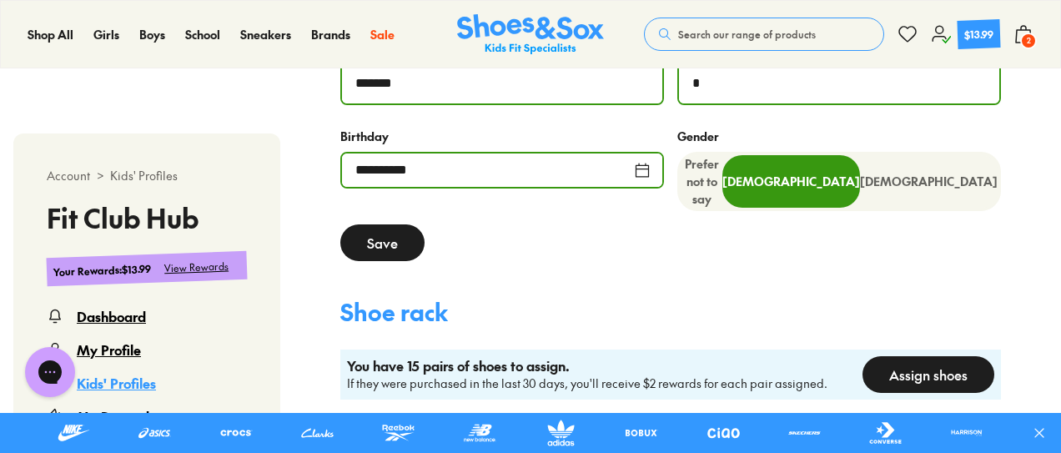
click at [382, 230] on button "Save" at bounding box center [382, 242] width 84 height 37
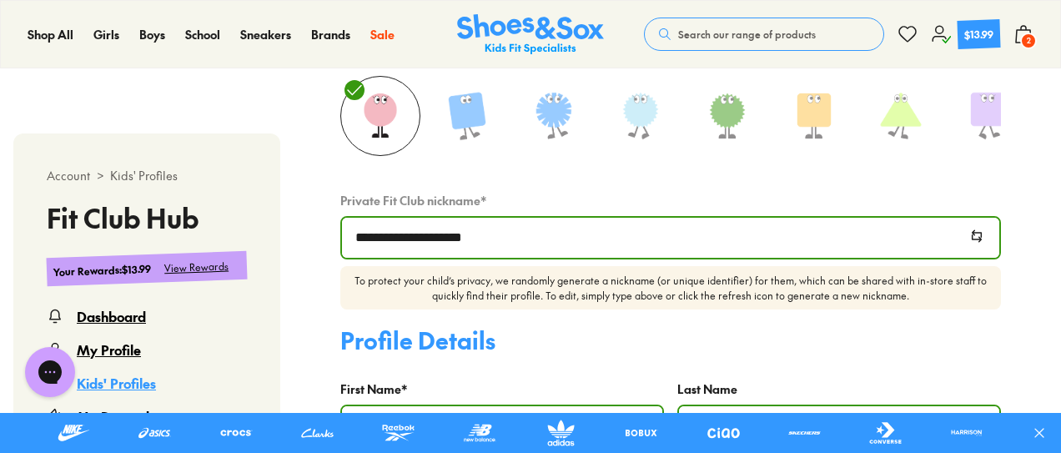
select select
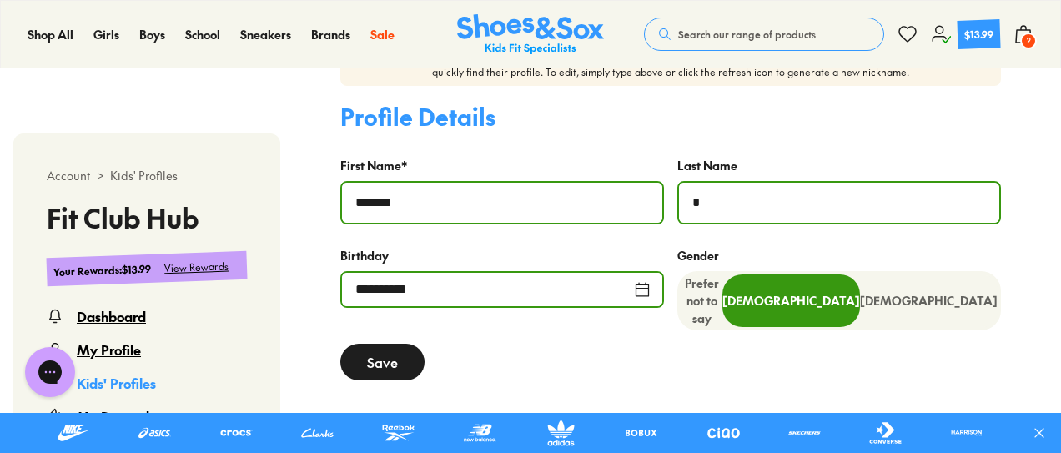
scroll to position [843, 0]
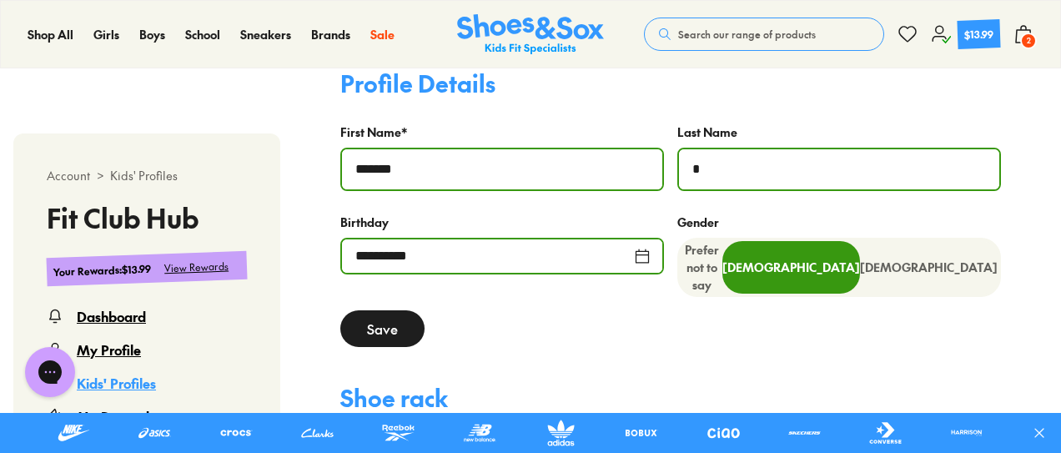
click at [736, 182] on input "*" at bounding box center [839, 169] width 320 height 40
type input "*********"
click at [383, 320] on button "Save" at bounding box center [382, 328] width 84 height 37
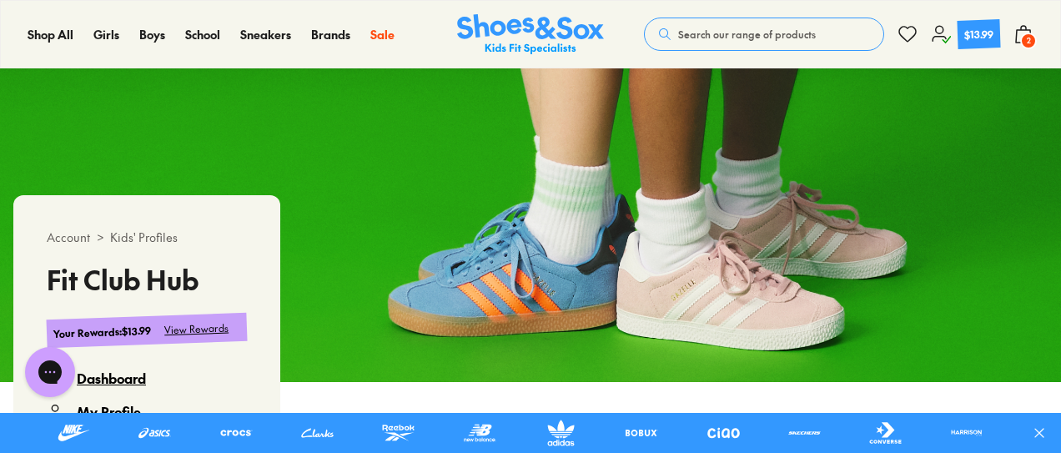
scroll to position [0, 0]
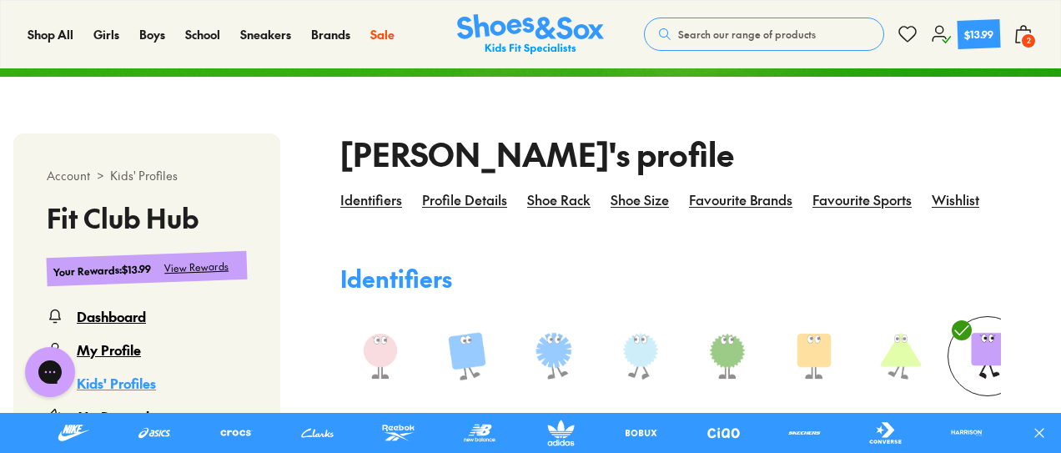
select select
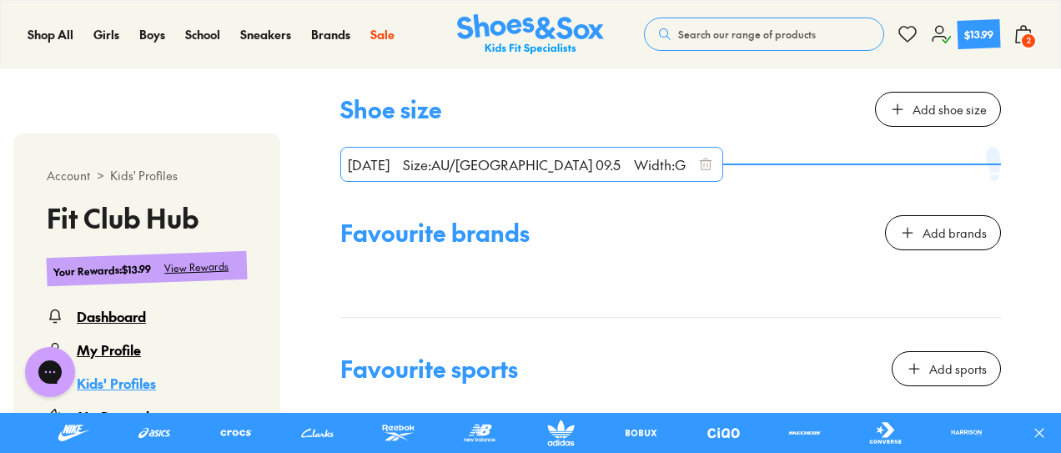
scroll to position [1330, 0]
